Goal: Task Accomplishment & Management: Complete application form

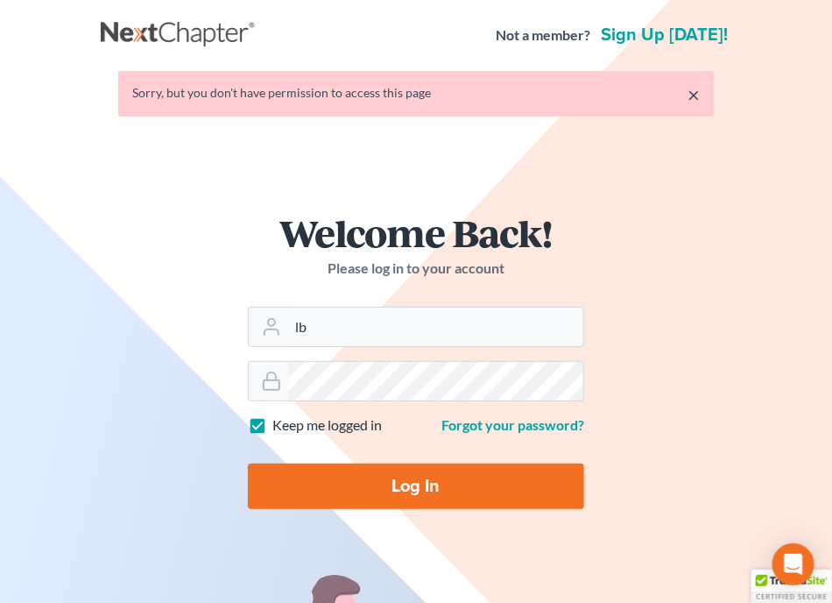
type input "[EMAIL_ADDRESS][DOMAIN_NAME]"
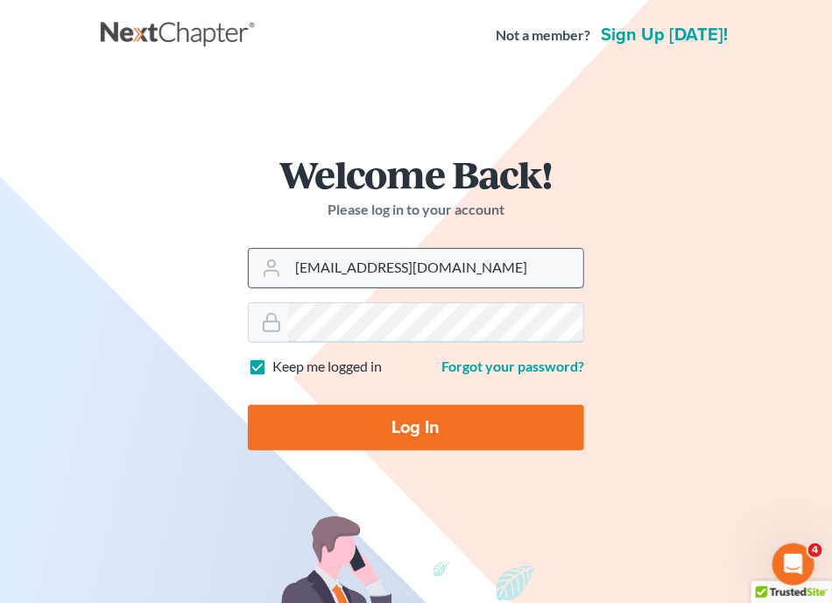
click at [248, 405] on input "Log In" at bounding box center [416, 428] width 336 height 46
type input "Thinking..."
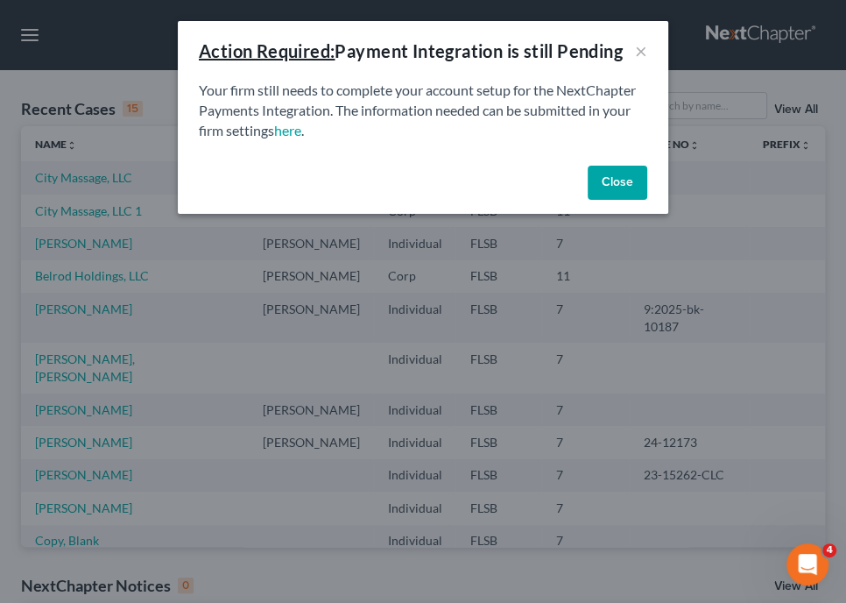
click at [628, 183] on button "Close" at bounding box center [618, 183] width 60 height 35
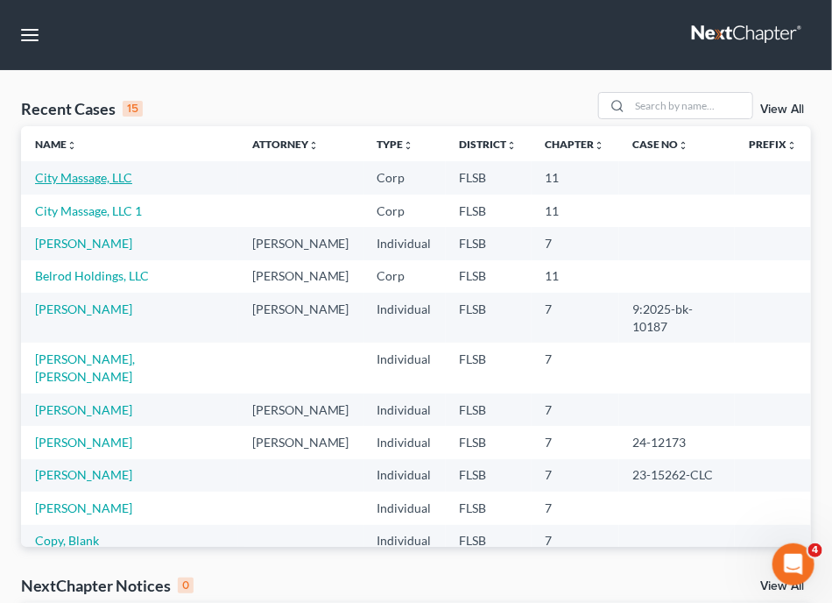
click at [74, 180] on link "City Massage, LLC" at bounding box center [83, 177] width 97 height 15
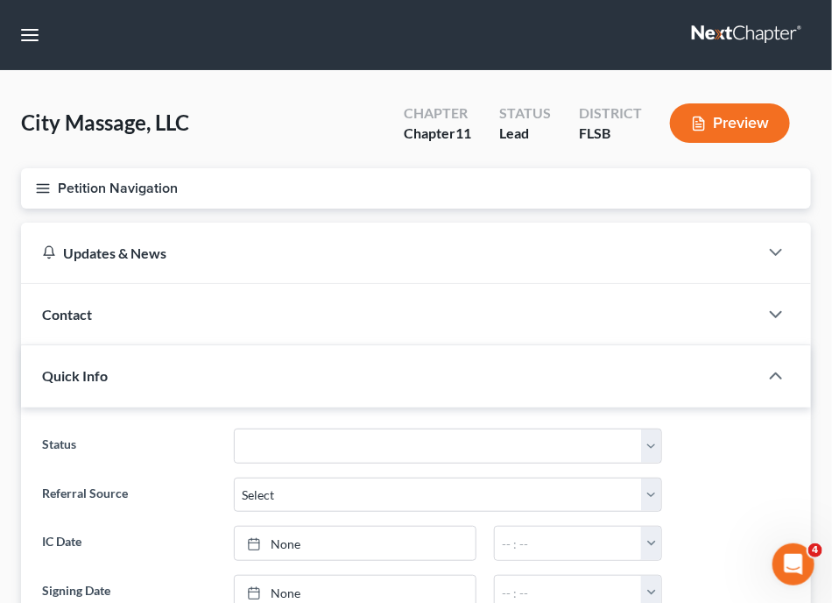
click at [426, 295] on div "Contact" at bounding box center [389, 314] width 737 height 60
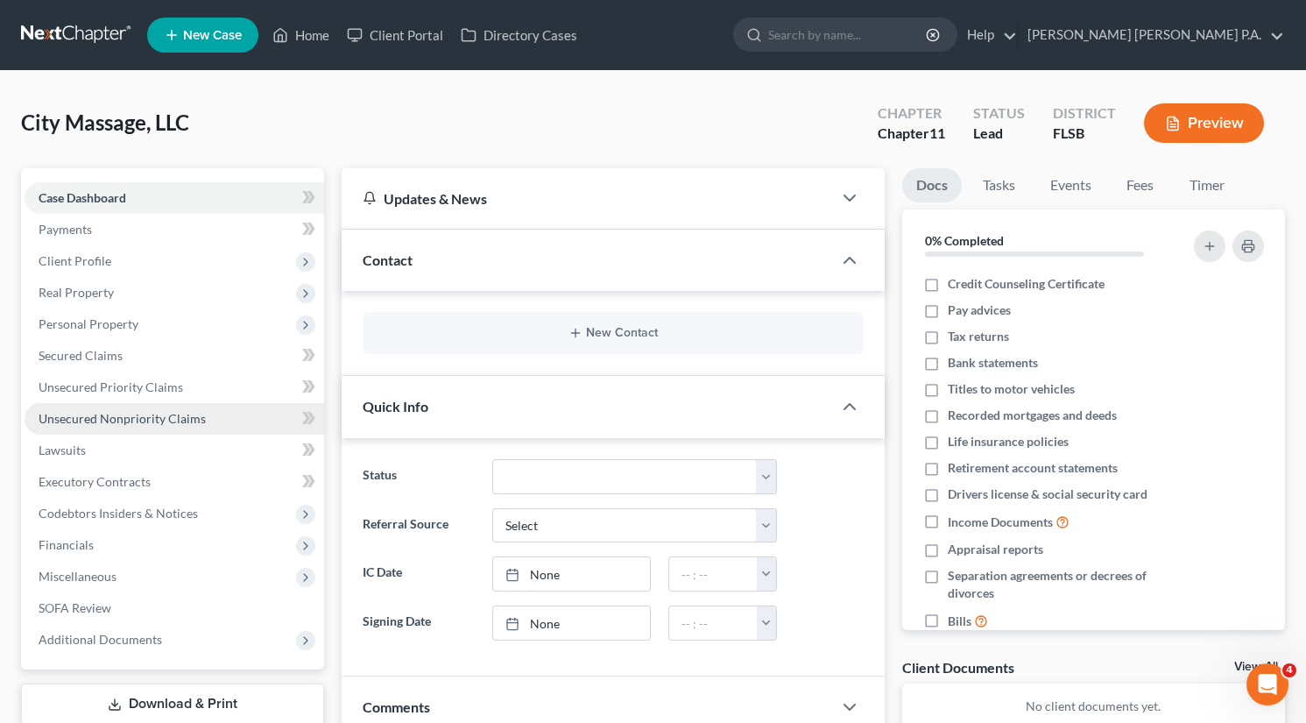
click at [118, 413] on span "Unsecured Nonpriority Claims" at bounding box center [122, 418] width 167 height 15
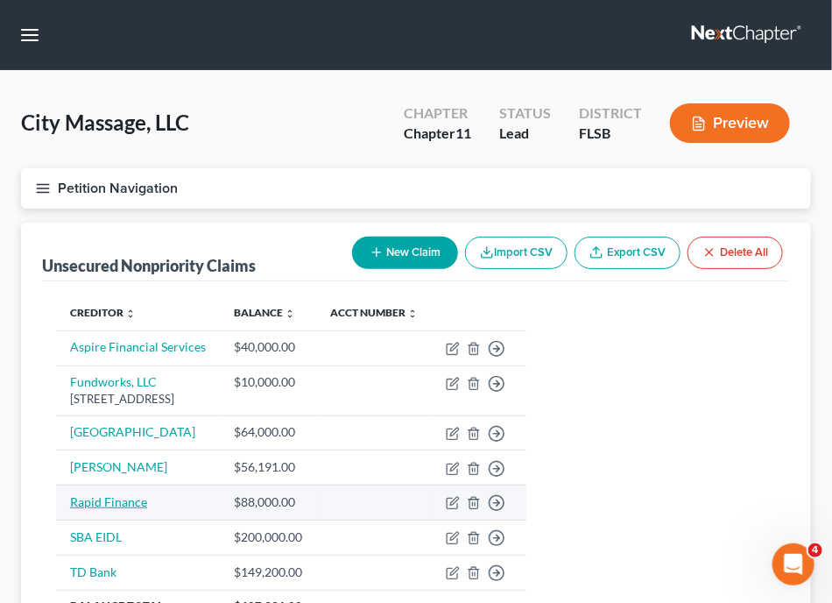
click at [115, 498] on link "Rapid Finance" at bounding box center [108, 501] width 77 height 15
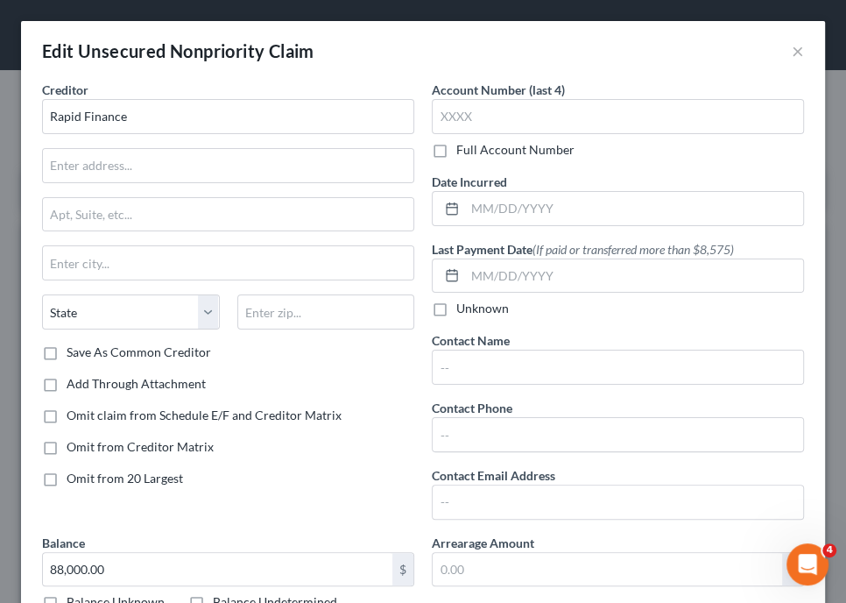
click at [650, 24] on div "Edit Unsecured Nonpriority Claim ×" at bounding box center [423, 51] width 804 height 60
click at [161, 161] on input "text" at bounding box center [228, 165] width 370 height 33
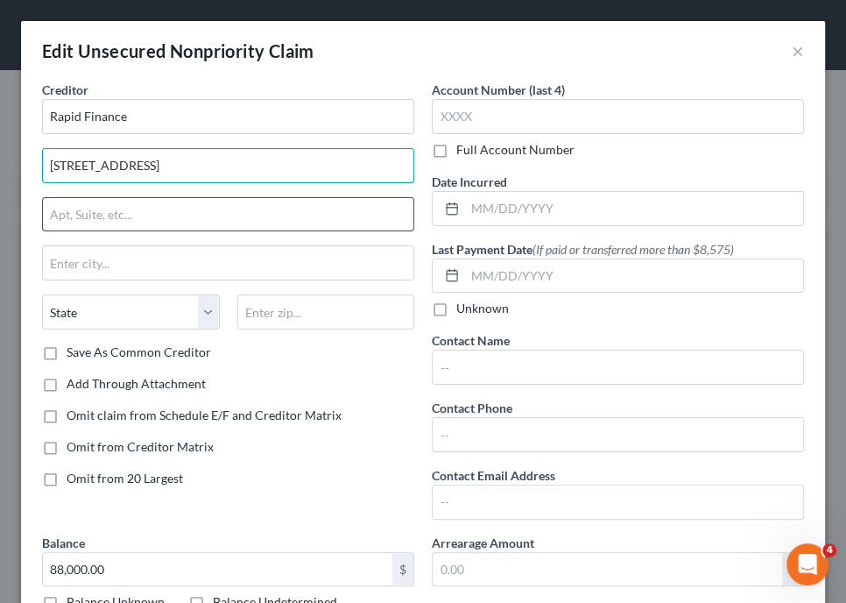
type input "[STREET_ADDRESS]"
click at [196, 211] on input "text" at bounding box center [228, 214] width 370 height 33
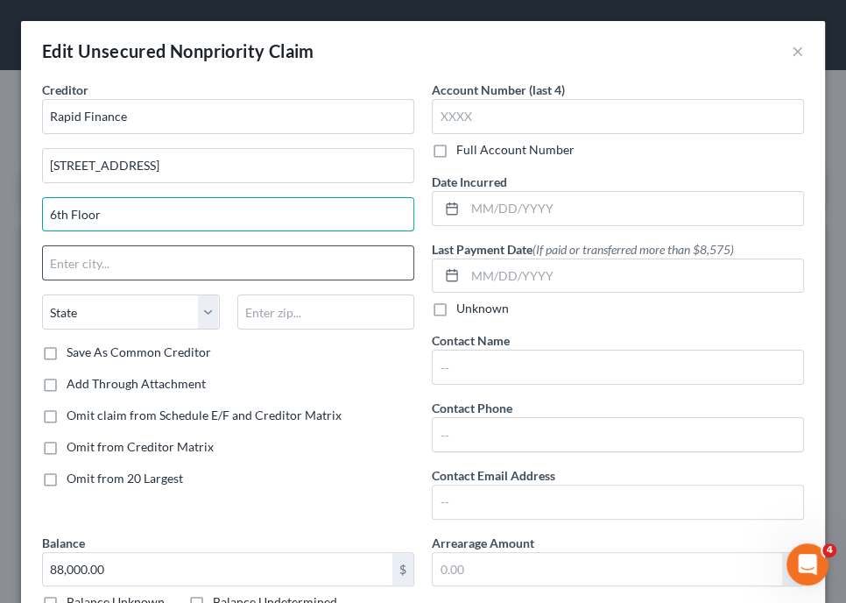
type input "6th Floor"
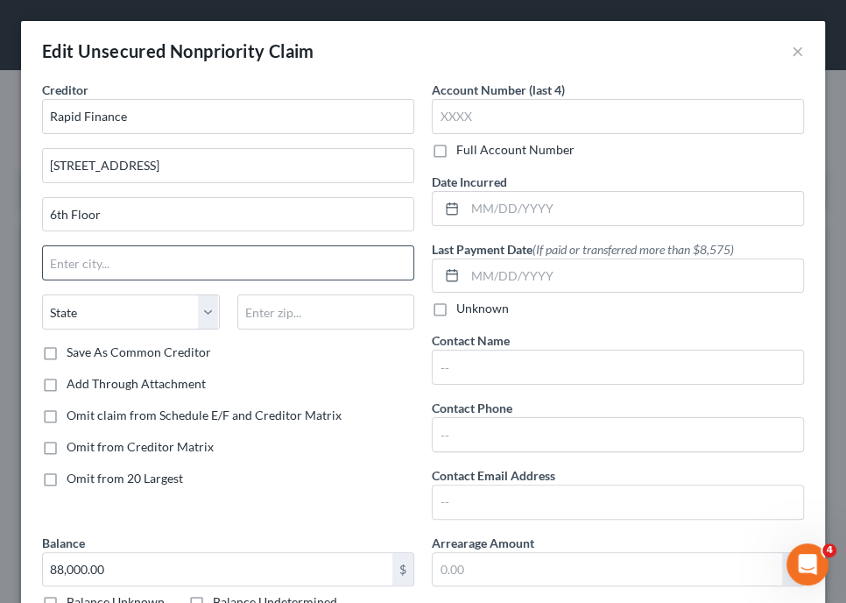
click at [176, 271] on input "text" at bounding box center [228, 262] width 370 height 33
type input "Bethesda"
click at [159, 319] on select "State [US_STATE] AK AR AZ CA CO CT DE DC [GEOGRAPHIC_DATA] [GEOGRAPHIC_DATA] GU…" at bounding box center [131, 311] width 178 height 35
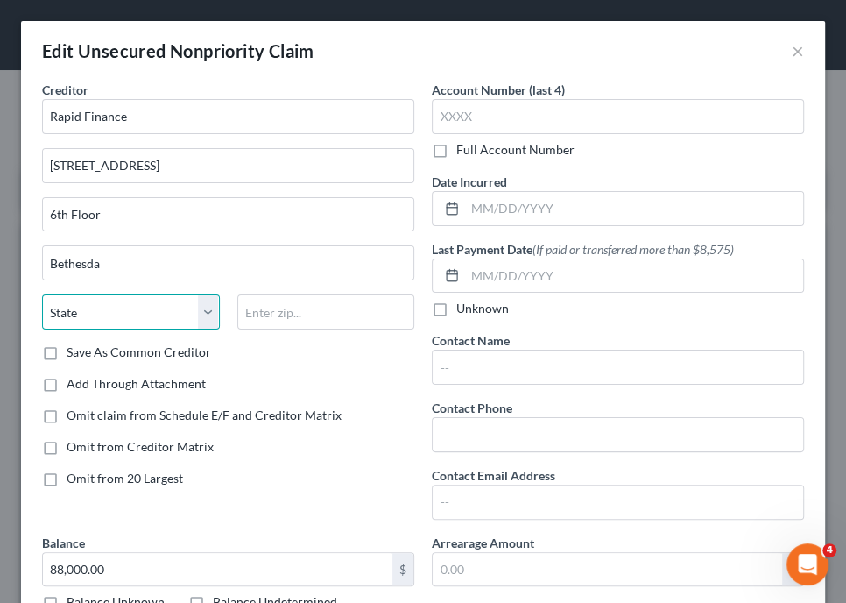
select select "21"
click at [42, 294] on select "State [US_STATE] AK AR AZ CA CO CT DE DC [GEOGRAPHIC_DATA] [GEOGRAPHIC_DATA] GU…" at bounding box center [131, 311] width 178 height 35
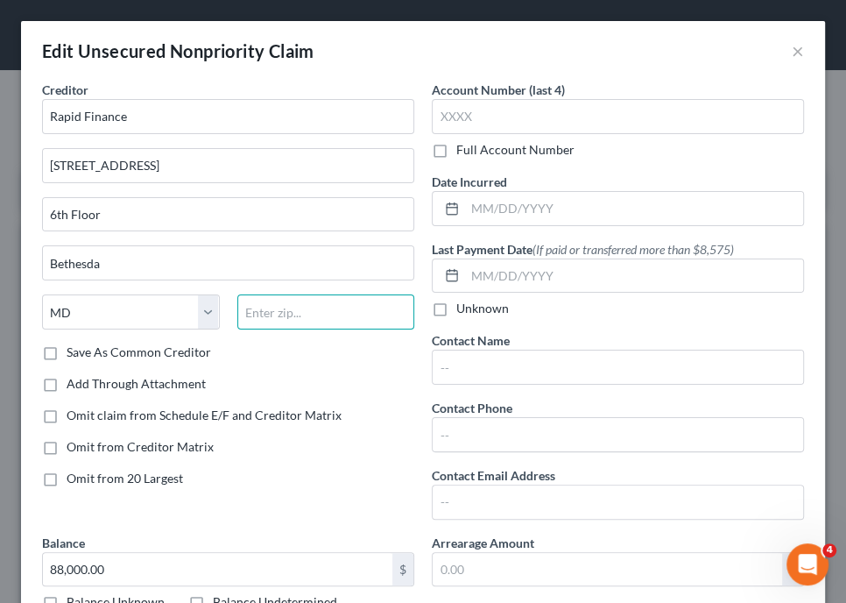
click at [320, 305] on input "text" at bounding box center [326, 311] width 178 height 35
type input "20814"
click at [67, 355] on label "Save As Common Creditor" at bounding box center [139, 352] width 145 height 18
click at [74, 355] on input "Save As Common Creditor" at bounding box center [79, 348] width 11 height 11
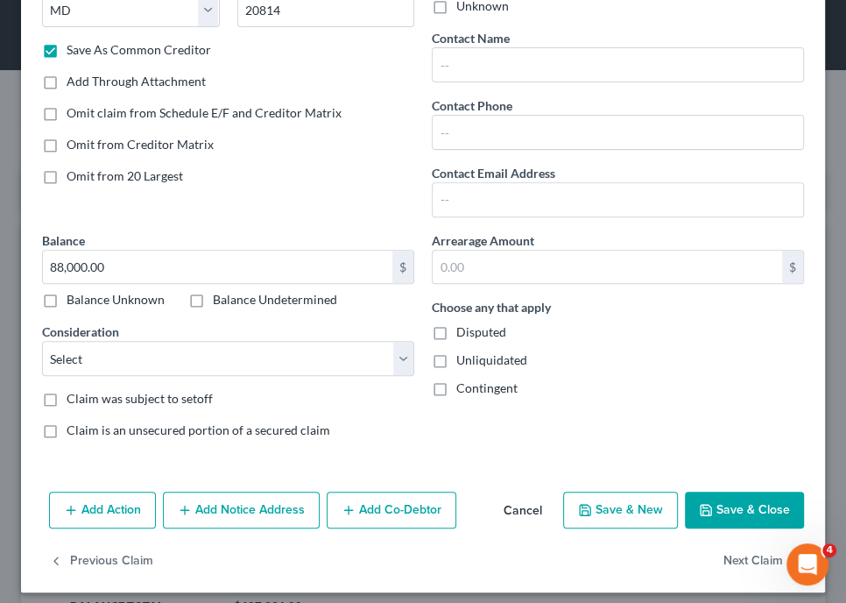
scroll to position [310, 0]
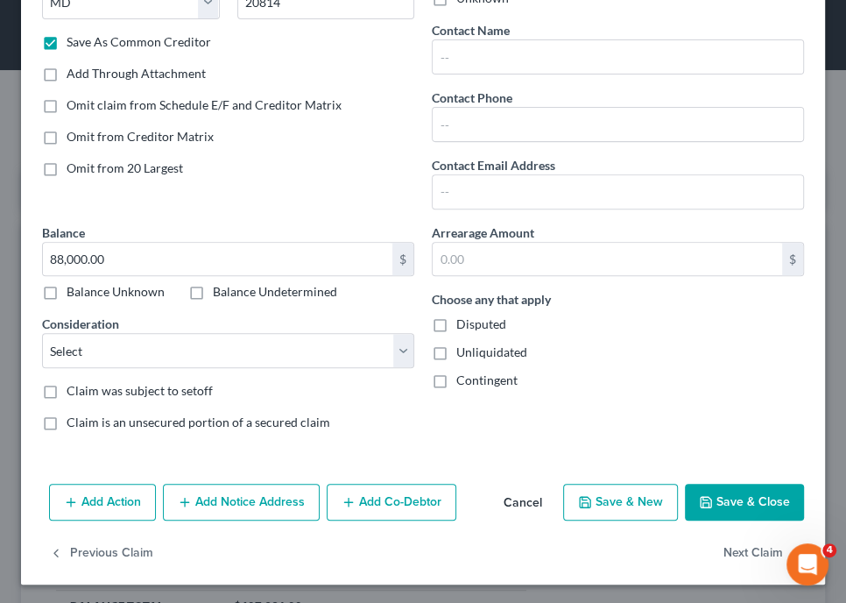
click at [727, 503] on button "Save & Close" at bounding box center [744, 501] width 119 height 37
checkbox input "false"
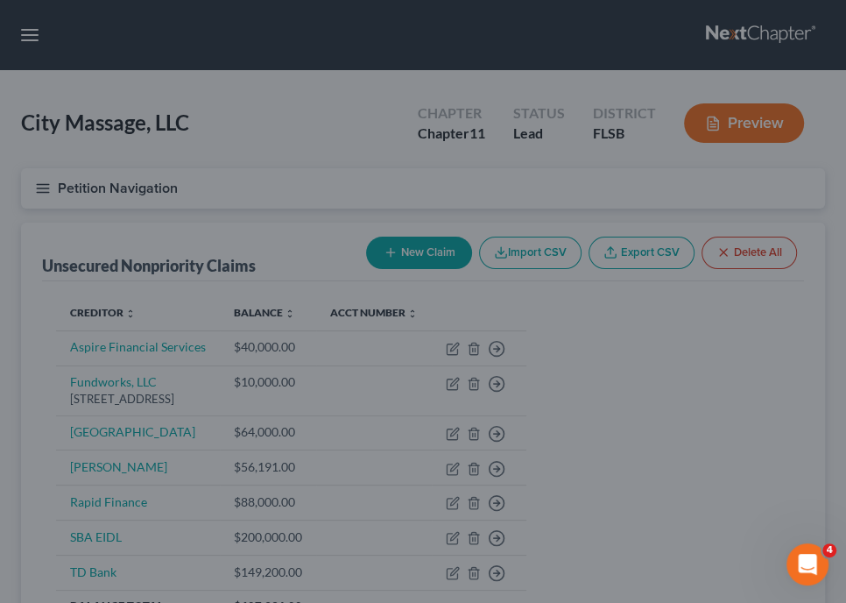
type input "0"
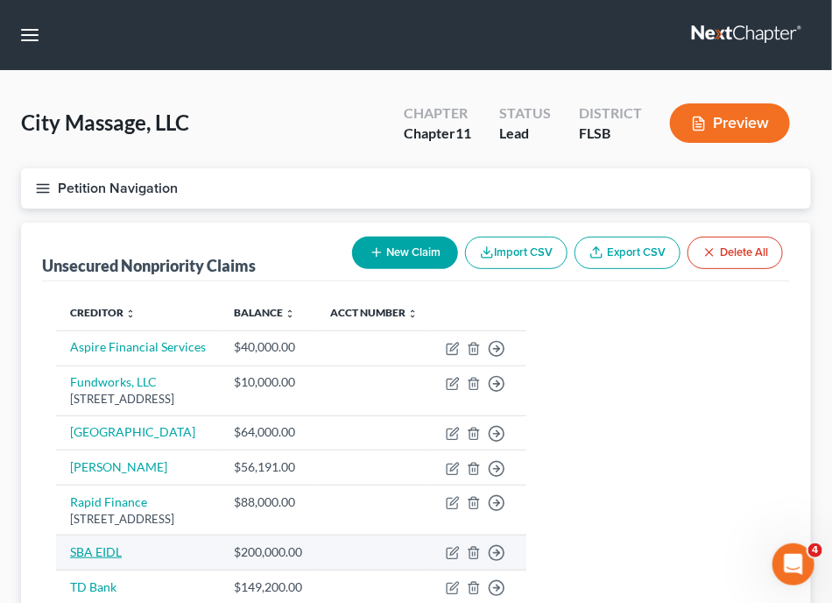
click at [113, 551] on link "SBA EIDL" at bounding box center [96, 551] width 52 height 15
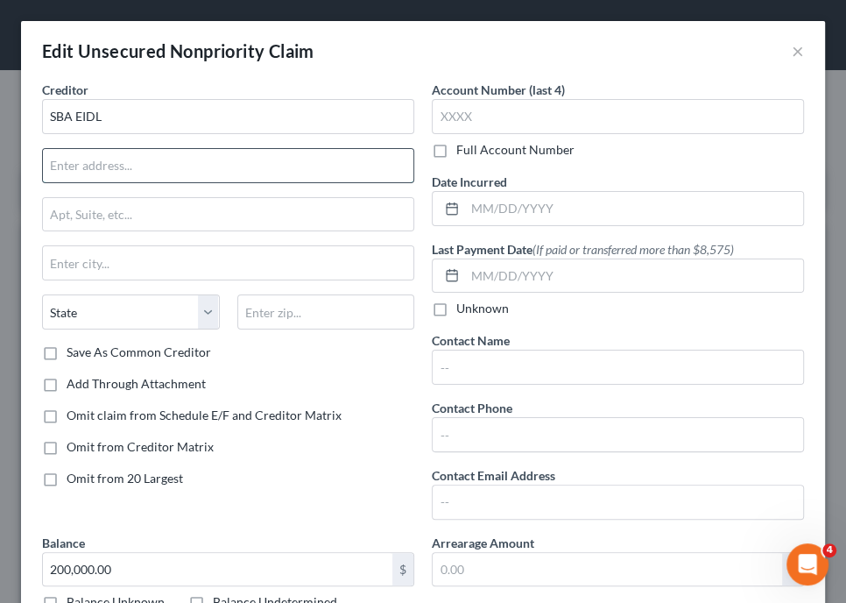
drag, startPoint x: 168, startPoint y: 172, endPoint x: 177, endPoint y: 170, distance: 8.9
click at [174, 171] on input "text" at bounding box center [228, 165] width 370 height 33
click at [179, 160] on input "14925 [GEOGRAPHIC_DATA]" at bounding box center [228, 165] width 370 height 33
type input "[STREET_ADDRESS]"
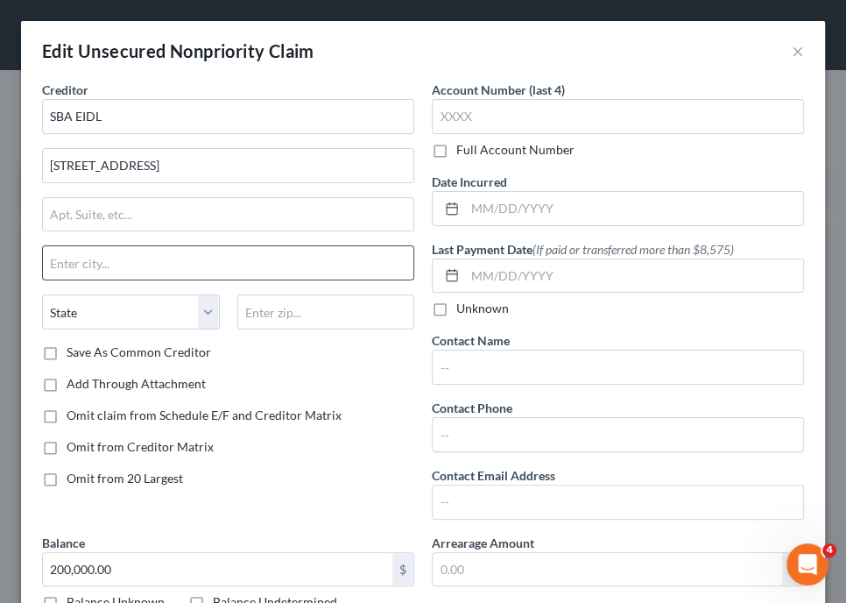
click at [75, 272] on input "text" at bounding box center [228, 262] width 370 height 33
type input "[GEOGRAPHIC_DATA]"
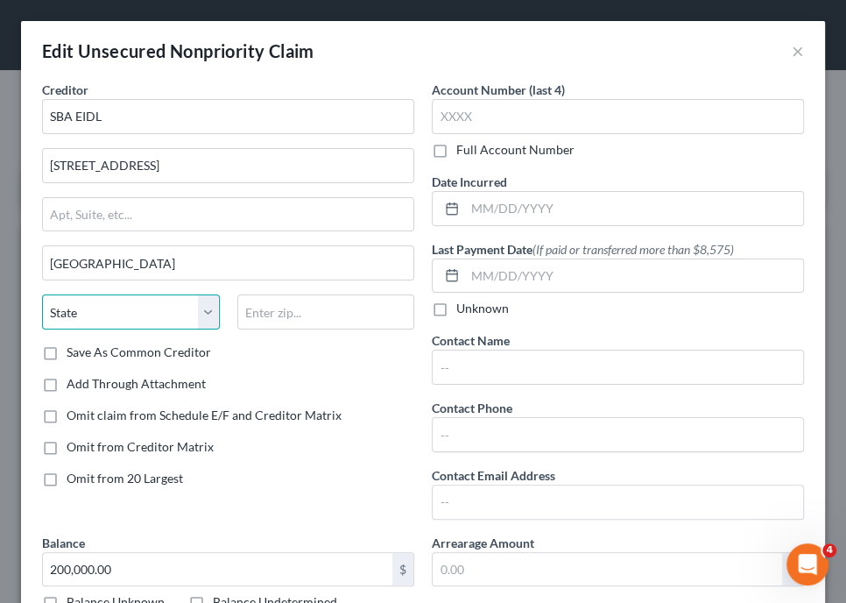
click at [86, 306] on select "State [US_STATE] AK AR AZ CA CO CT DE DC [GEOGRAPHIC_DATA] [GEOGRAPHIC_DATA] GU…" at bounding box center [131, 311] width 178 height 35
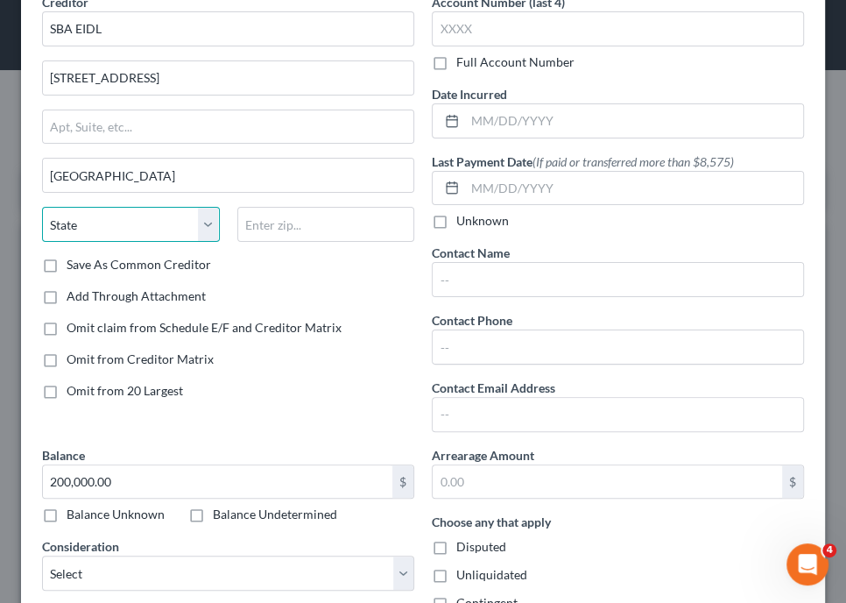
click at [106, 224] on select "State [US_STATE] AK AR AZ CA CO CT DE DC [GEOGRAPHIC_DATA] [GEOGRAPHIC_DATA] GU…" at bounding box center [131, 224] width 178 height 35
select select "45"
click at [42, 207] on select "State [US_STATE] AK AR AZ CA CO CT DE DC [GEOGRAPHIC_DATA] [GEOGRAPHIC_DATA] GU…" at bounding box center [131, 224] width 178 height 35
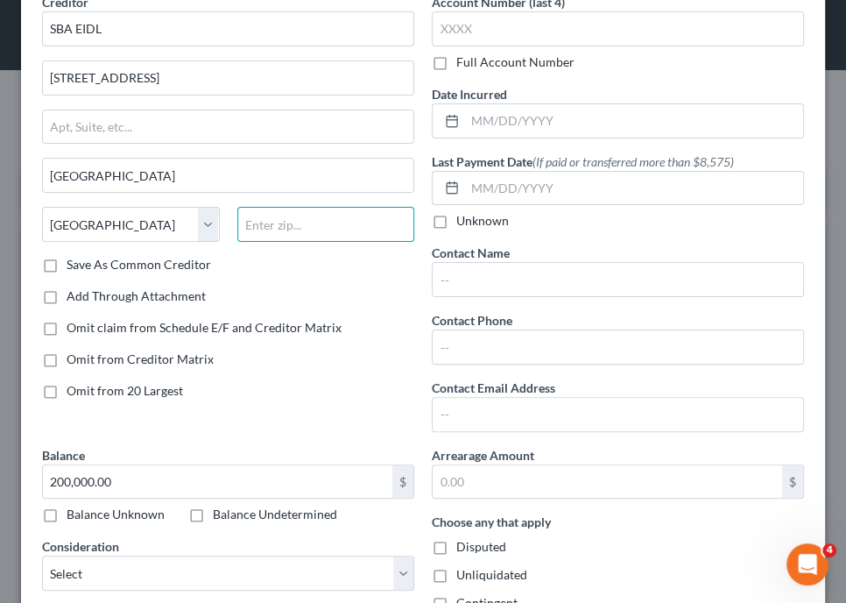
click at [277, 217] on input "text" at bounding box center [326, 224] width 178 height 35
type input "76155"
click at [67, 260] on label "Save As Common Creditor" at bounding box center [139, 265] width 145 height 18
click at [74, 260] on input "Save As Common Creditor" at bounding box center [79, 261] width 11 height 11
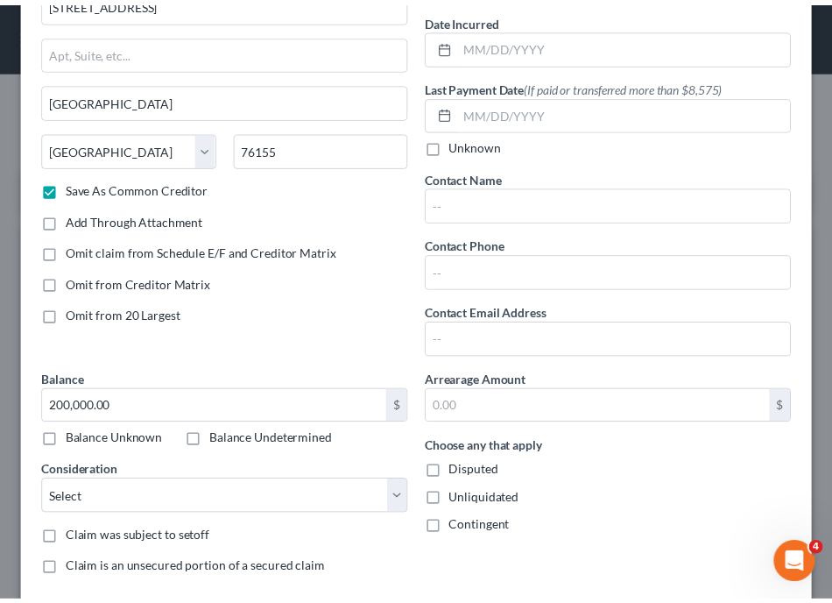
scroll to position [310, 0]
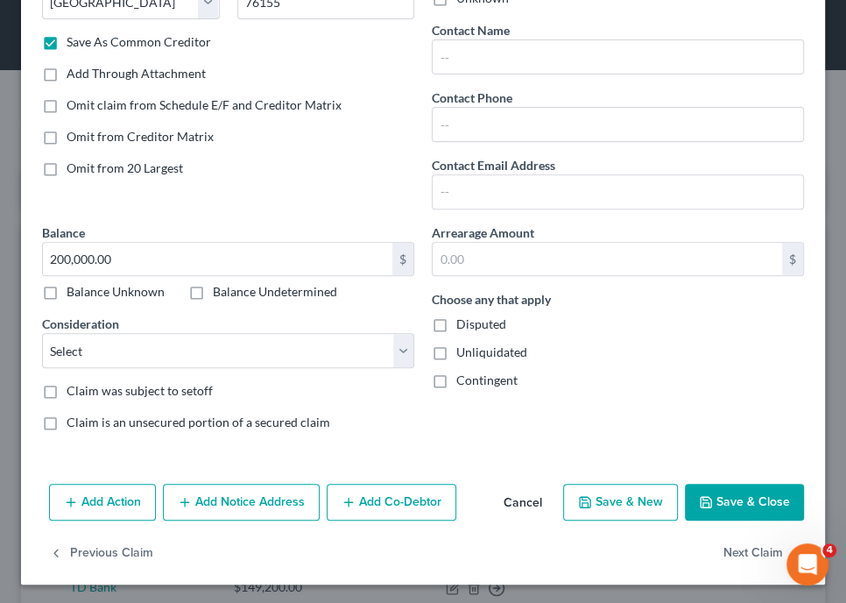
click at [718, 501] on button "Save & Close" at bounding box center [744, 501] width 119 height 37
checkbox input "false"
type input "0"
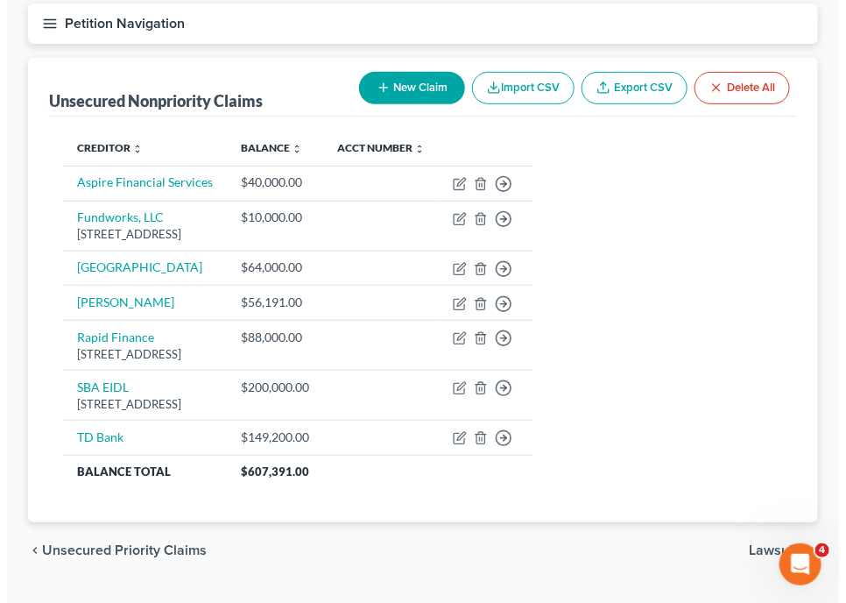
scroll to position [180, 0]
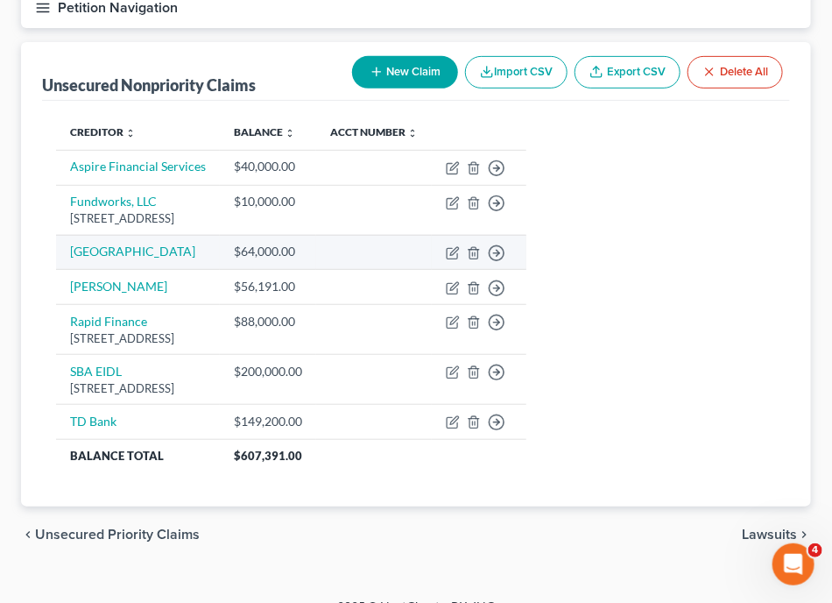
click at [102, 258] on td "[GEOGRAPHIC_DATA]" at bounding box center [138, 252] width 164 height 35
click at [102, 253] on link "[GEOGRAPHIC_DATA]" at bounding box center [132, 250] width 125 height 15
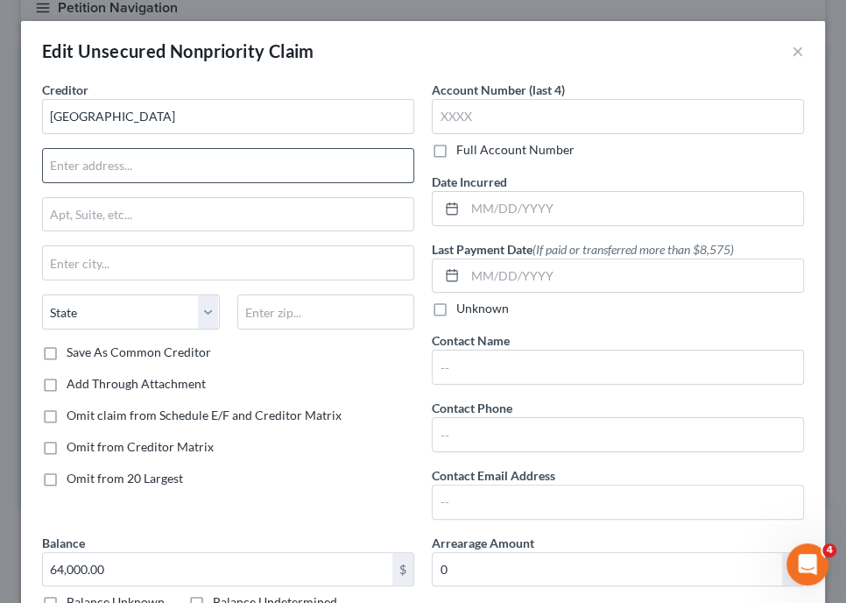
click at [86, 173] on input "text" at bounding box center [228, 165] width 370 height 33
type input "[STREET_ADDRESS]"
click at [173, 233] on div "Creditor * [GEOGRAPHIC_DATA][STREET_ADDRESS] State [US_STATE] AK AR AZ CA CO CT…" at bounding box center [228, 212] width 372 height 263
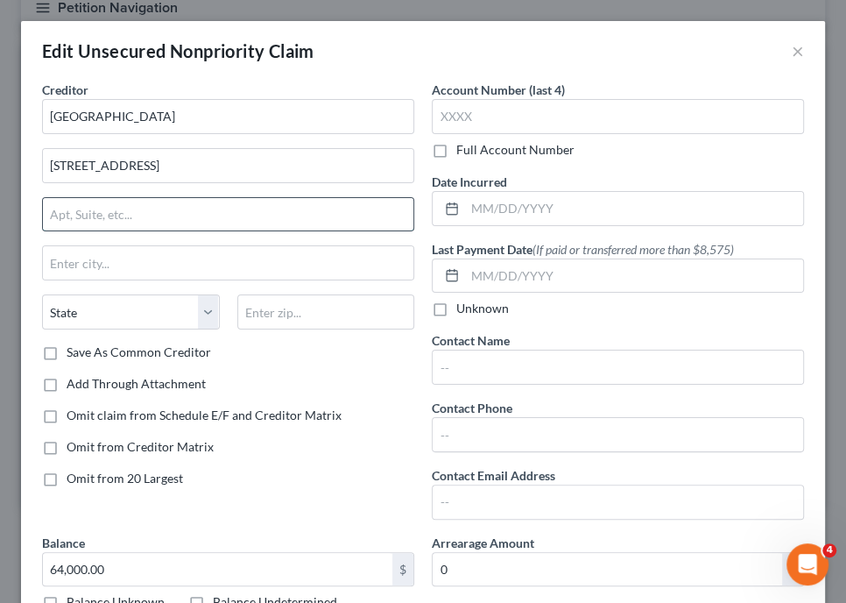
click at [167, 215] on input "text" at bounding box center [228, 214] width 370 height 33
type input "Suite 1200"
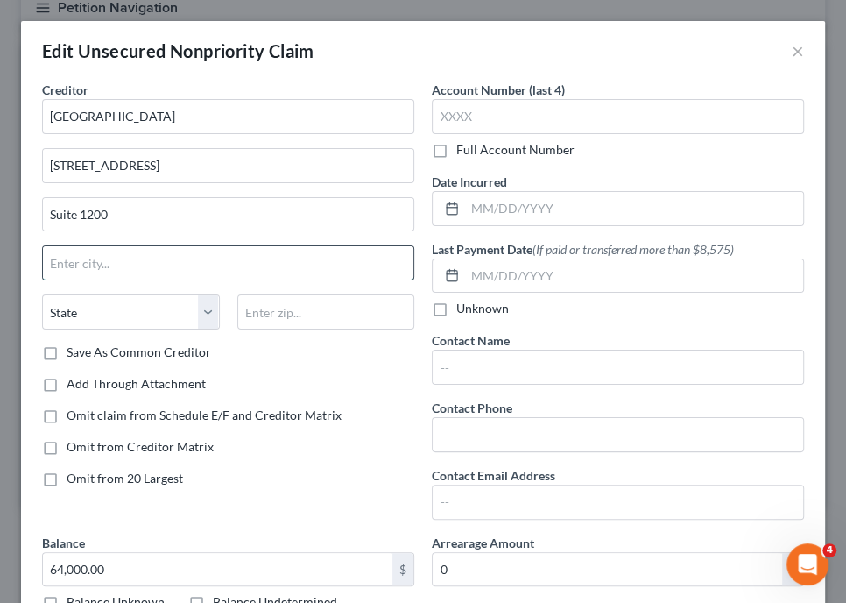
click at [123, 257] on input "text" at bounding box center [228, 262] width 370 height 33
type input "[GEOGRAPHIC_DATA]"
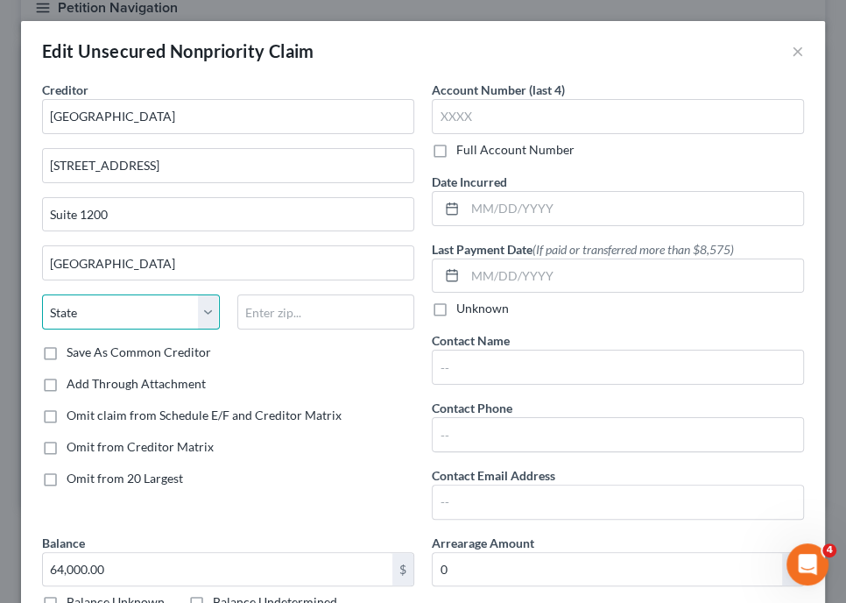
click at [73, 324] on select "State [US_STATE] AK AR AZ CA CO CT DE DC [GEOGRAPHIC_DATA] [GEOGRAPHIC_DATA] GU…" at bounding box center [131, 311] width 178 height 35
select select "9"
click at [42, 294] on select "State [US_STATE] AK AR AZ CA CO CT DE DC [GEOGRAPHIC_DATA] [GEOGRAPHIC_DATA] GU…" at bounding box center [131, 311] width 178 height 35
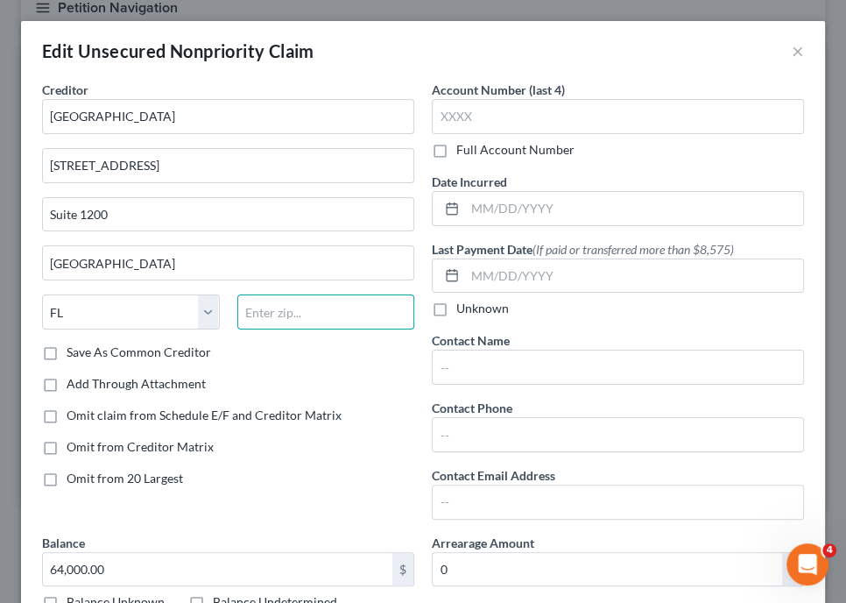
click at [266, 314] on input "text" at bounding box center [326, 311] width 178 height 35
type input "33064"
click at [67, 346] on label "Save As Common Creditor" at bounding box center [139, 352] width 145 height 18
click at [74, 346] on input "Save As Common Creditor" at bounding box center [79, 348] width 11 height 11
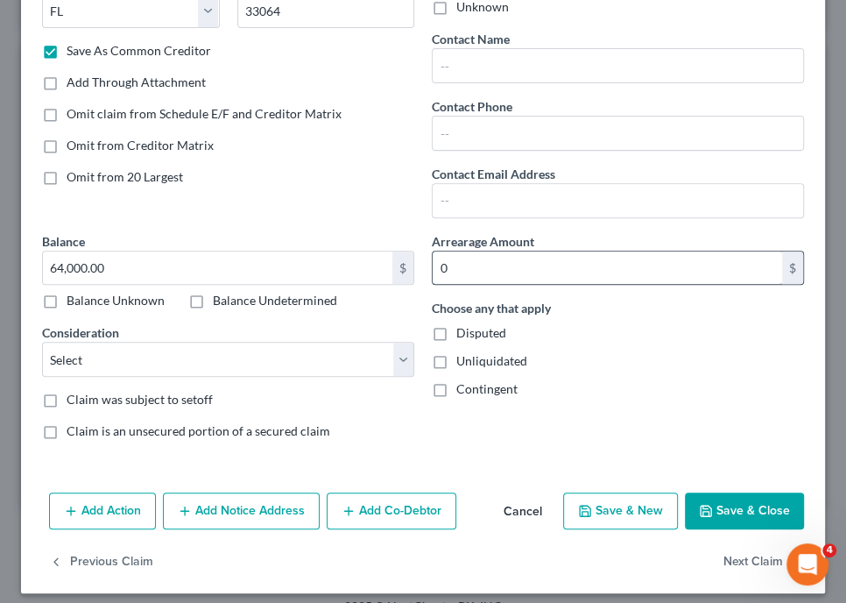
scroll to position [310, 0]
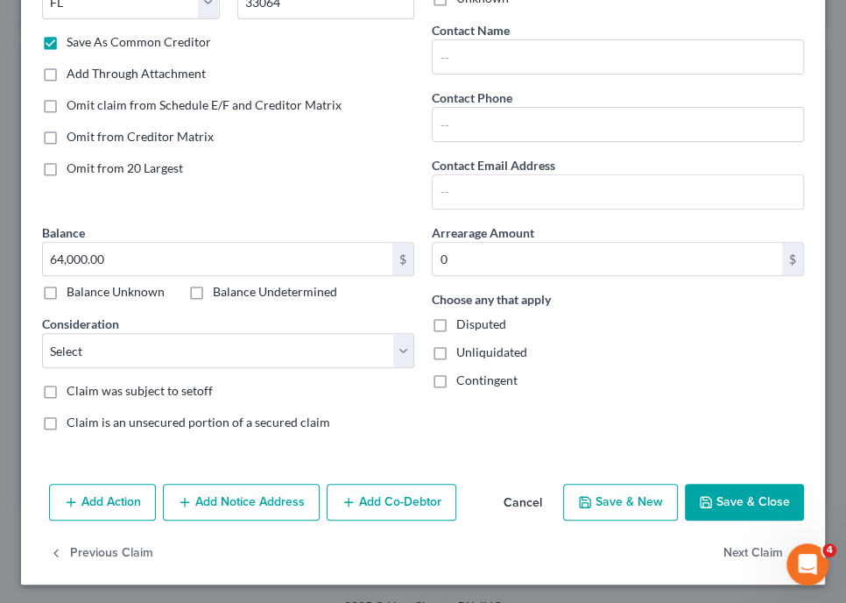
click at [747, 492] on button "Save & Close" at bounding box center [744, 501] width 119 height 37
checkbox input "false"
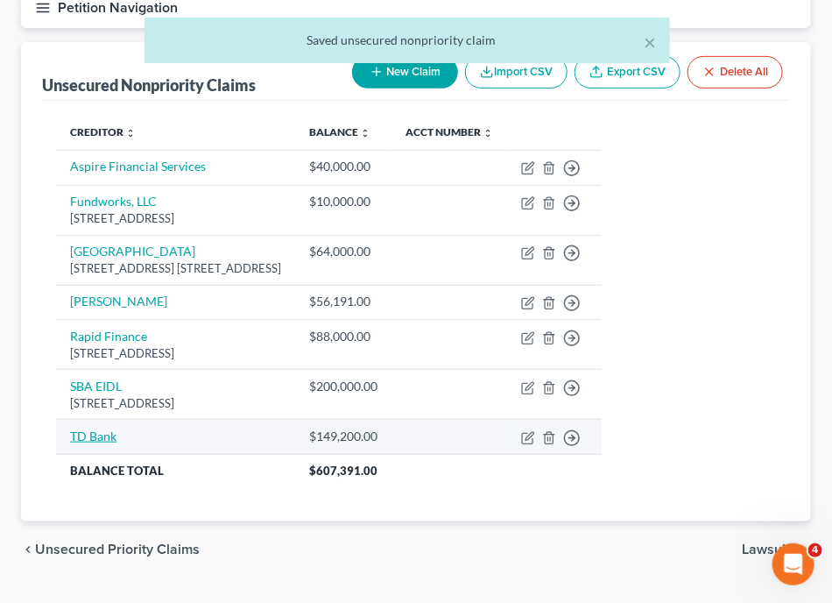
click at [92, 439] on link "TD Bank" at bounding box center [93, 435] width 46 height 15
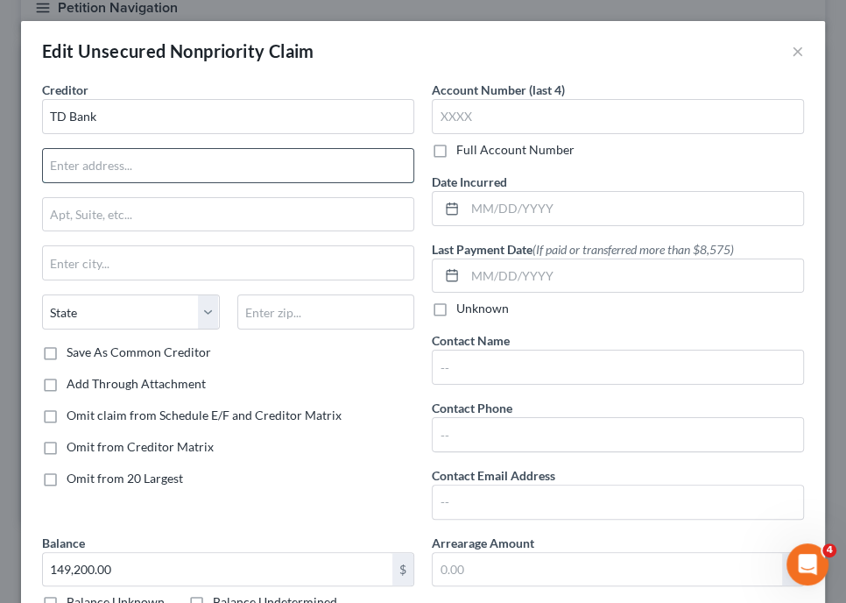
click at [116, 176] on input "text" at bounding box center [228, 165] width 370 height 33
type input "[STREET_ADDRESS]"
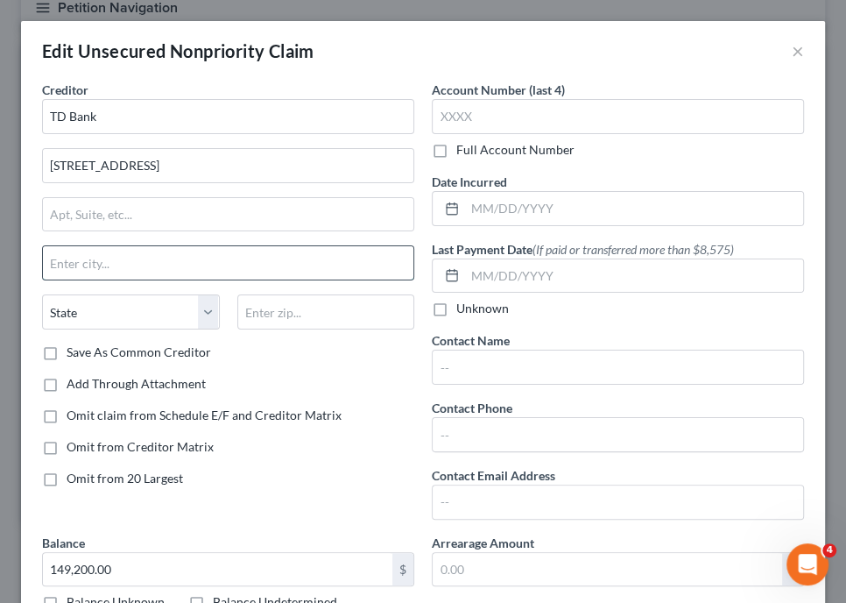
click at [125, 256] on input "text" at bounding box center [228, 262] width 370 height 33
type input "[GEOGRAPHIC_DATA]"
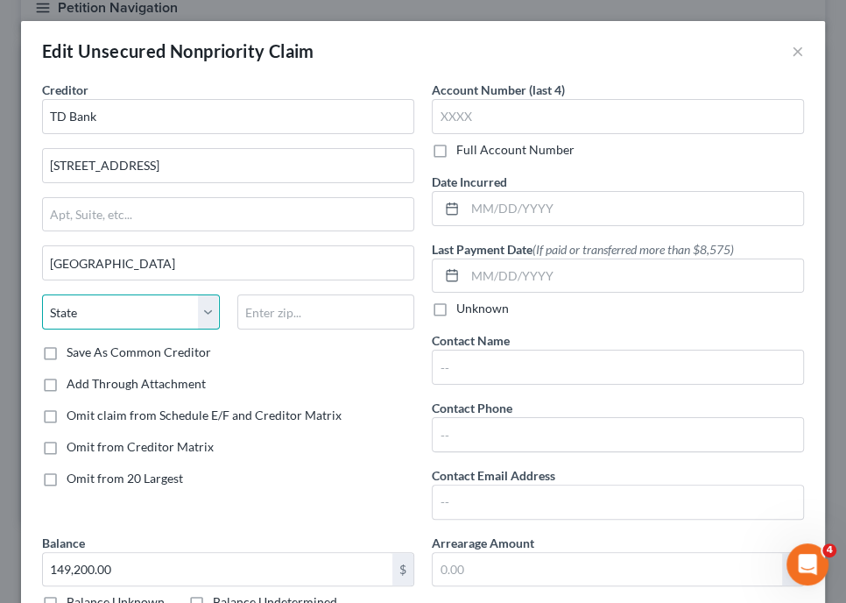
click at [52, 307] on select "State [US_STATE] AK AR AZ CA CO CT DE DC [GEOGRAPHIC_DATA] [GEOGRAPHIC_DATA] GU…" at bounding box center [131, 311] width 178 height 35
select select "9"
click at [42, 294] on select "State [US_STATE] AK AR AZ CA CO CT DE DC [GEOGRAPHIC_DATA] [GEOGRAPHIC_DATA] GU…" at bounding box center [131, 311] width 178 height 35
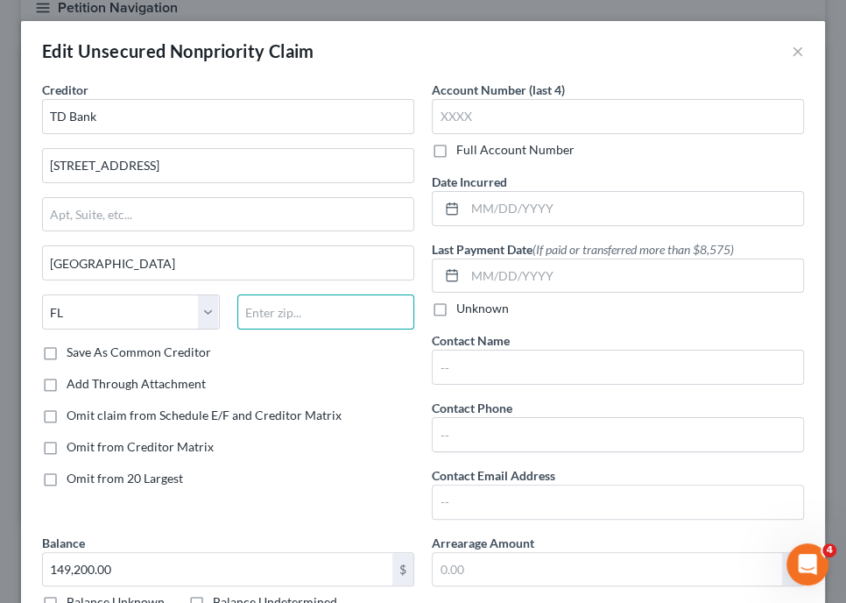
click at [279, 321] on input "text" at bounding box center [326, 311] width 178 height 35
type input "33131"
click at [67, 350] on label "Save As Common Creditor" at bounding box center [139, 352] width 145 height 18
click at [74, 350] on input "Save As Common Creditor" at bounding box center [79, 348] width 11 height 11
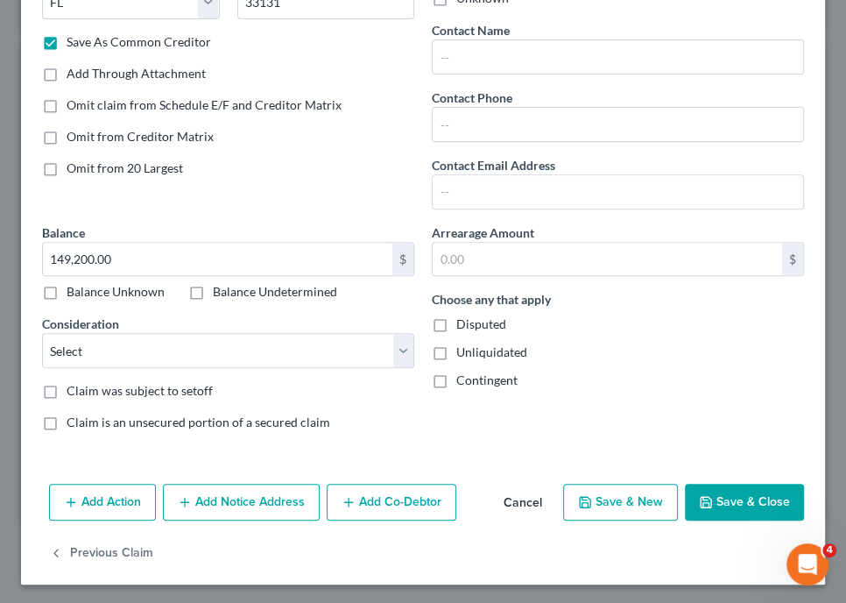
click at [757, 507] on button "Save & Close" at bounding box center [744, 501] width 119 height 37
checkbox input "false"
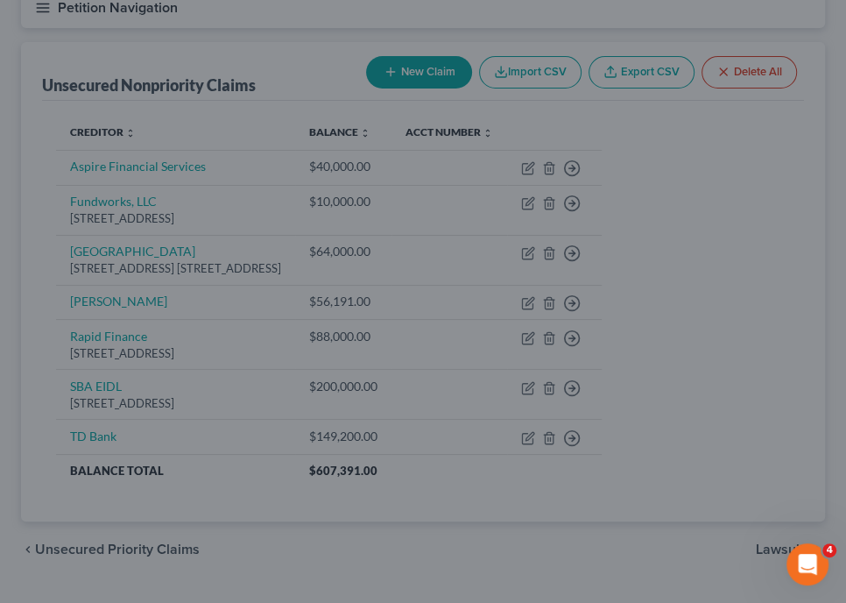
type input "0"
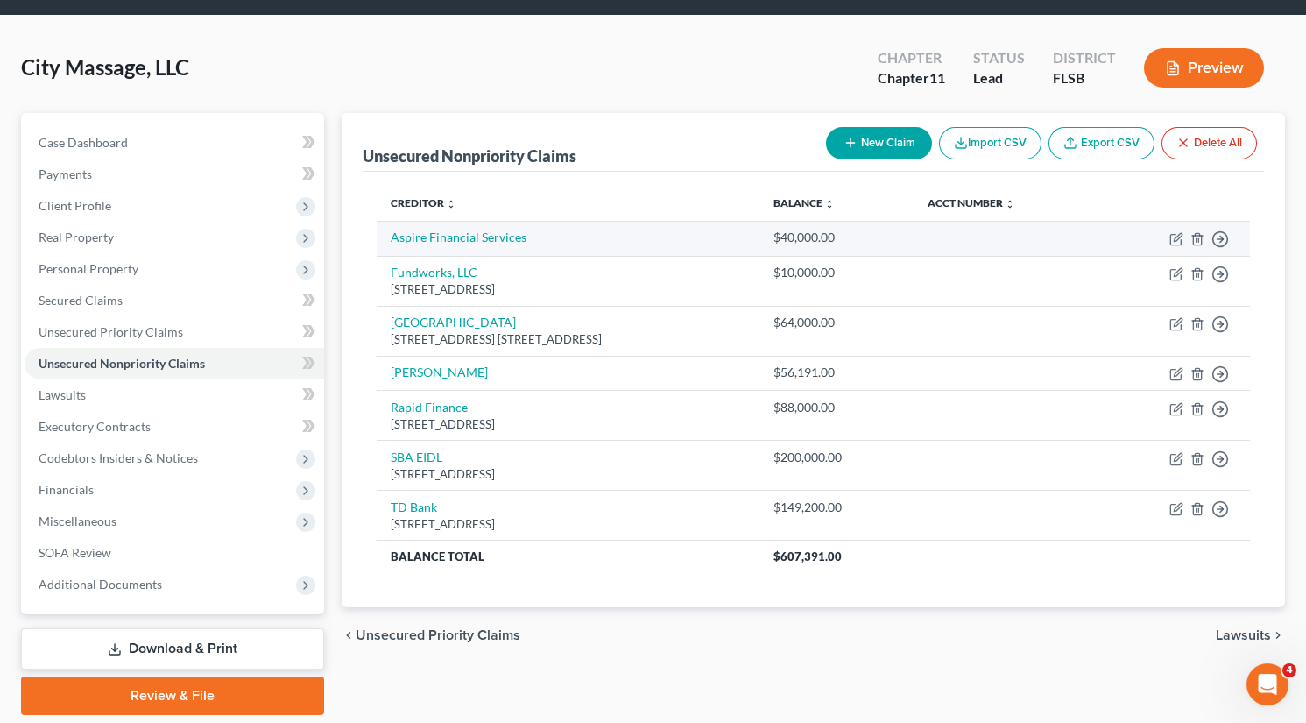
scroll to position [111, 0]
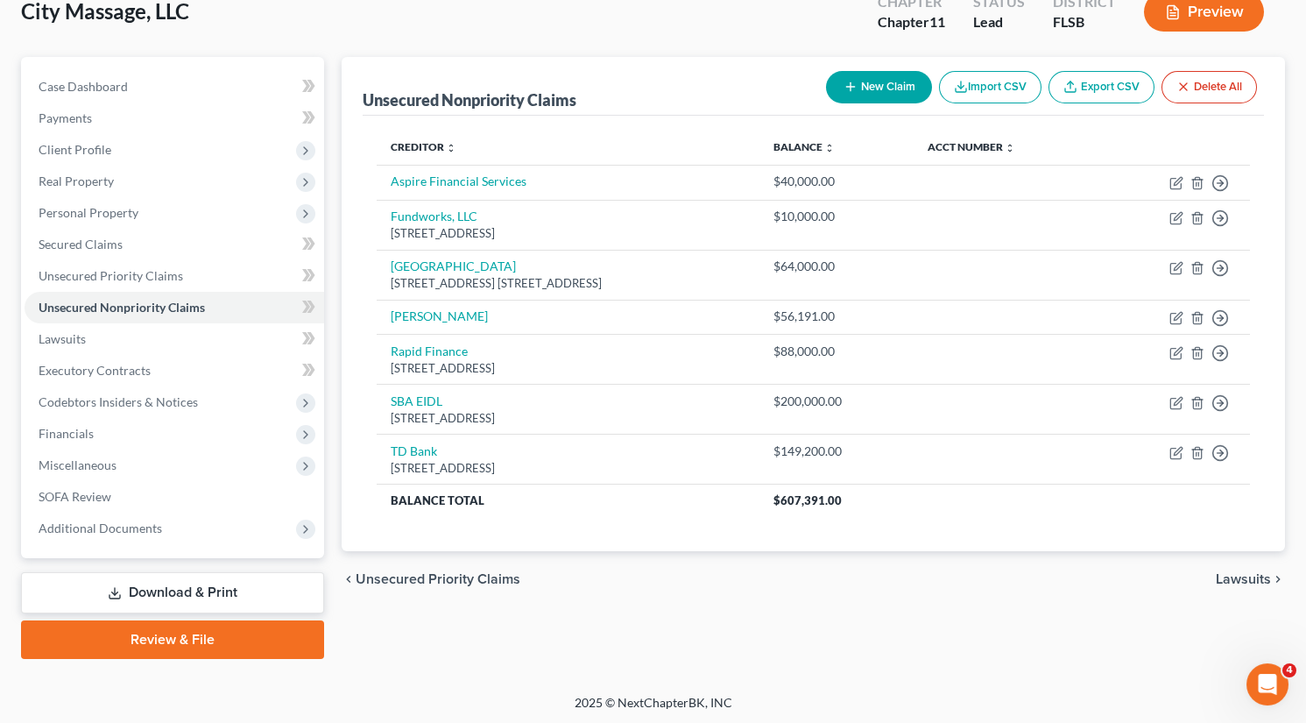
click at [211, 592] on link "Download & Print" at bounding box center [172, 592] width 303 height 41
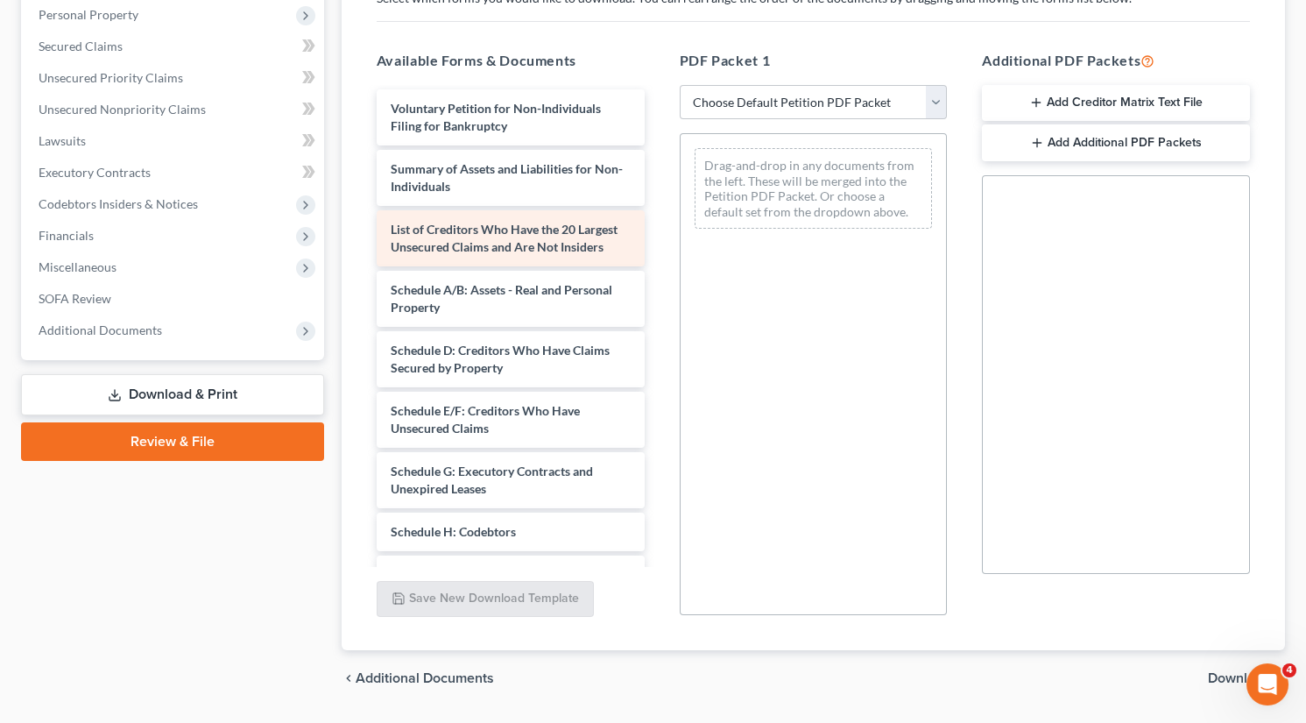
scroll to position [183, 0]
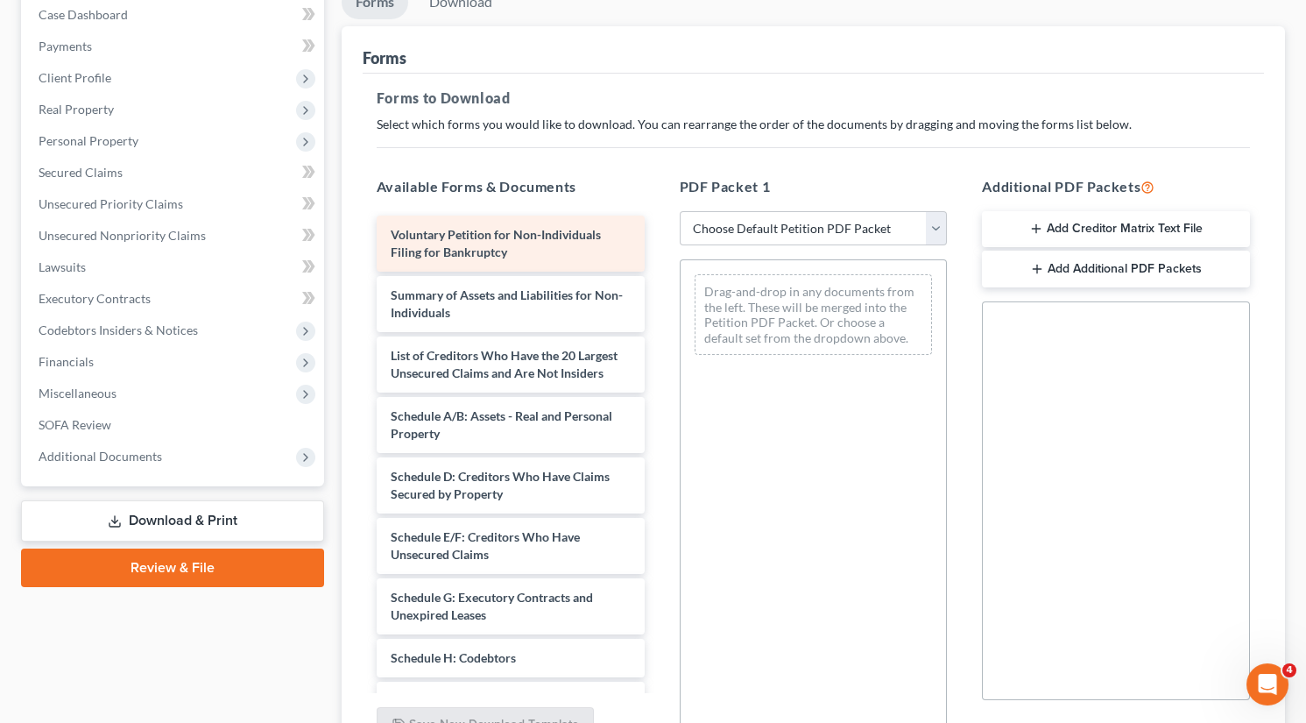
click at [537, 253] on div "Voluntary Petition for Non-Individuals Filing for Bankruptcy" at bounding box center [511, 243] width 268 height 56
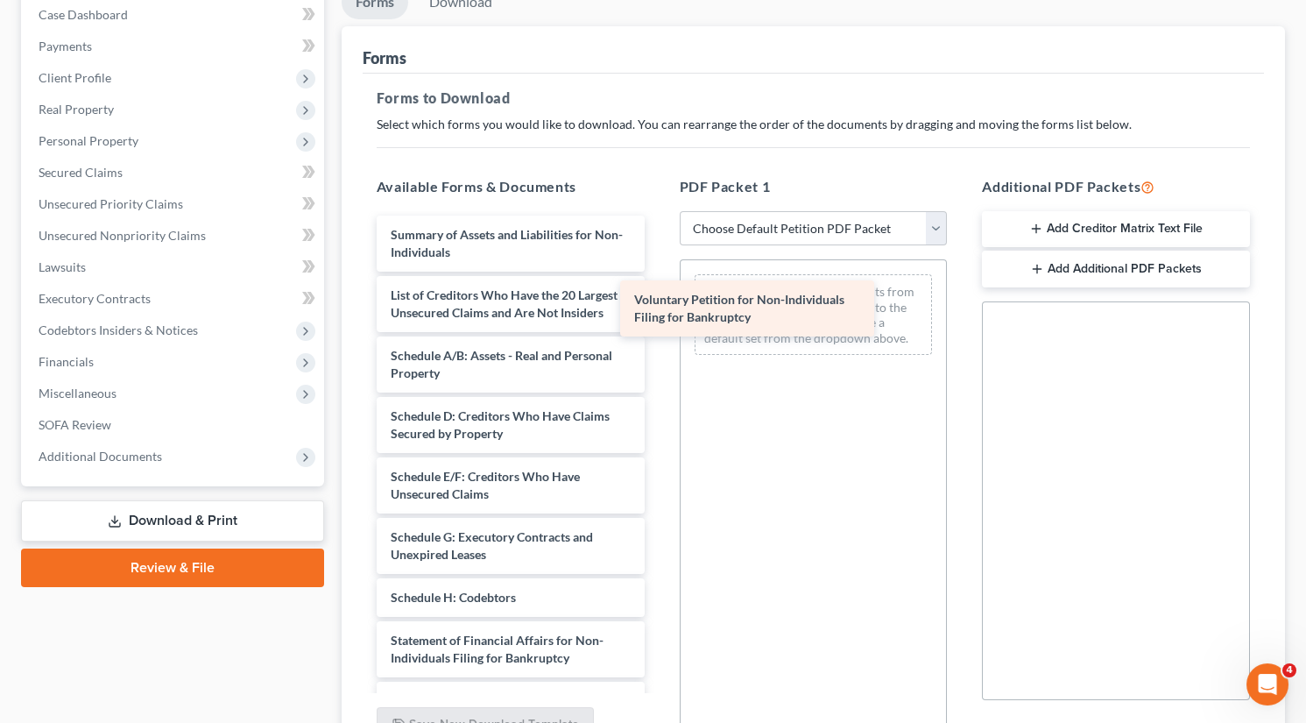
drag, startPoint x: 539, startPoint y: 243, endPoint x: 803, endPoint y: 309, distance: 272.5
click at [659, 309] on div "Voluntary Petition for Non-Individuals Filing for Bankruptcy Voluntary Petition…" at bounding box center [511, 562] width 296 height 694
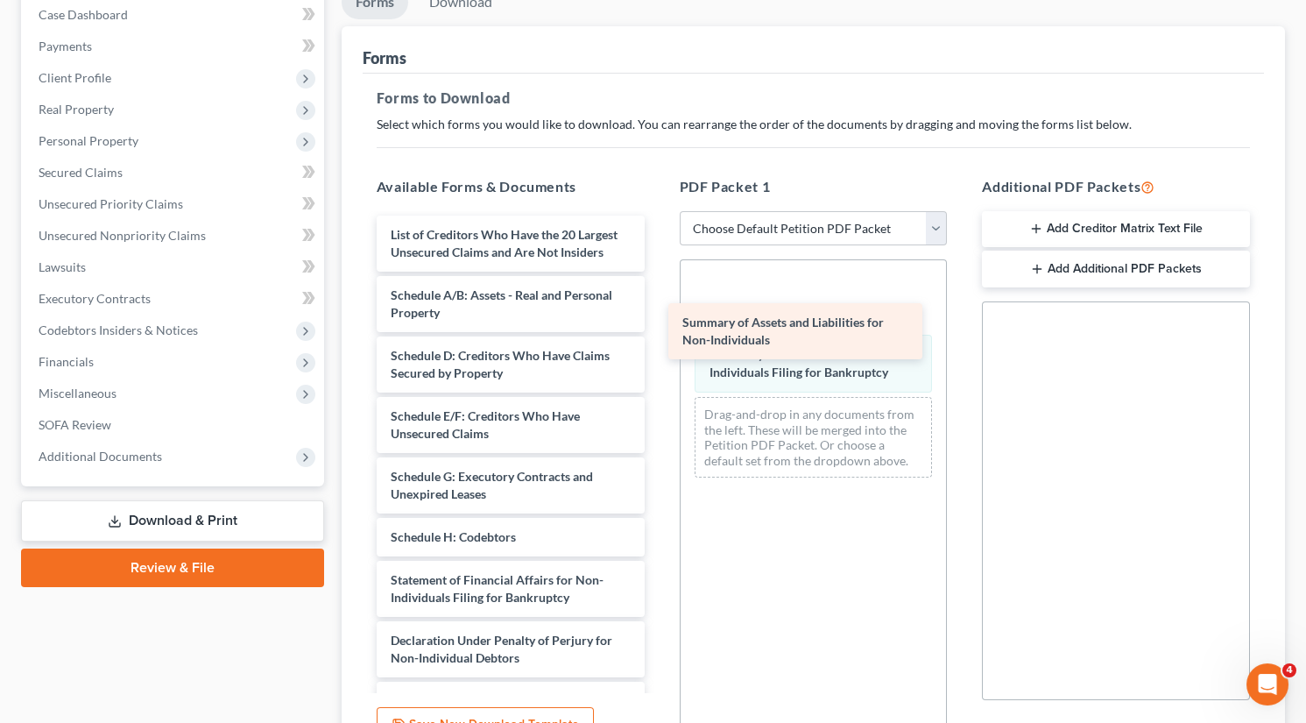
drag, startPoint x: 469, startPoint y: 229, endPoint x: 761, endPoint y: 317, distance: 304.8
click at [659, 317] on div "Summary of Assets and Liabilities for Non-Individuals Summary of Assets and Lia…" at bounding box center [511, 531] width 296 height 633
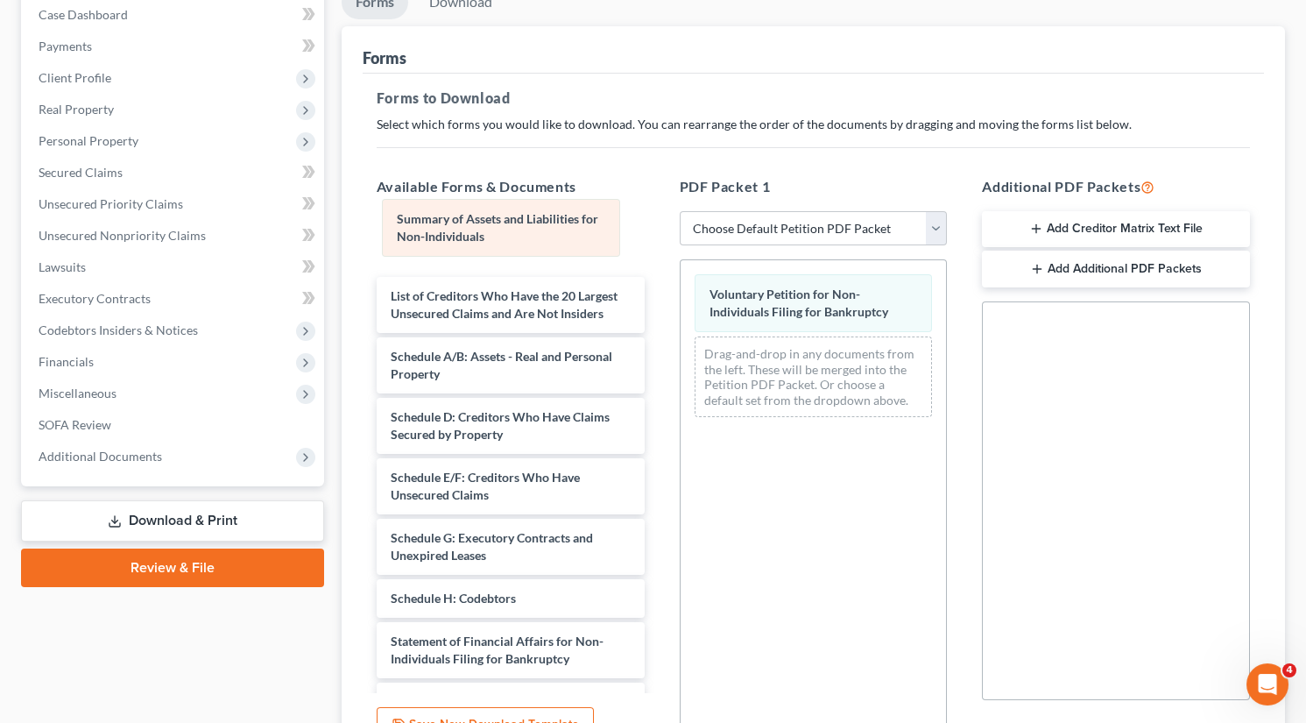
drag, startPoint x: 748, startPoint y: 295, endPoint x: 436, endPoint y: 221, distance: 320.6
click at [681, 260] on div "Summary of Assets and Liabilities for Non-Individuals Summary of Assets and Lia…" at bounding box center [814, 345] width 266 height 171
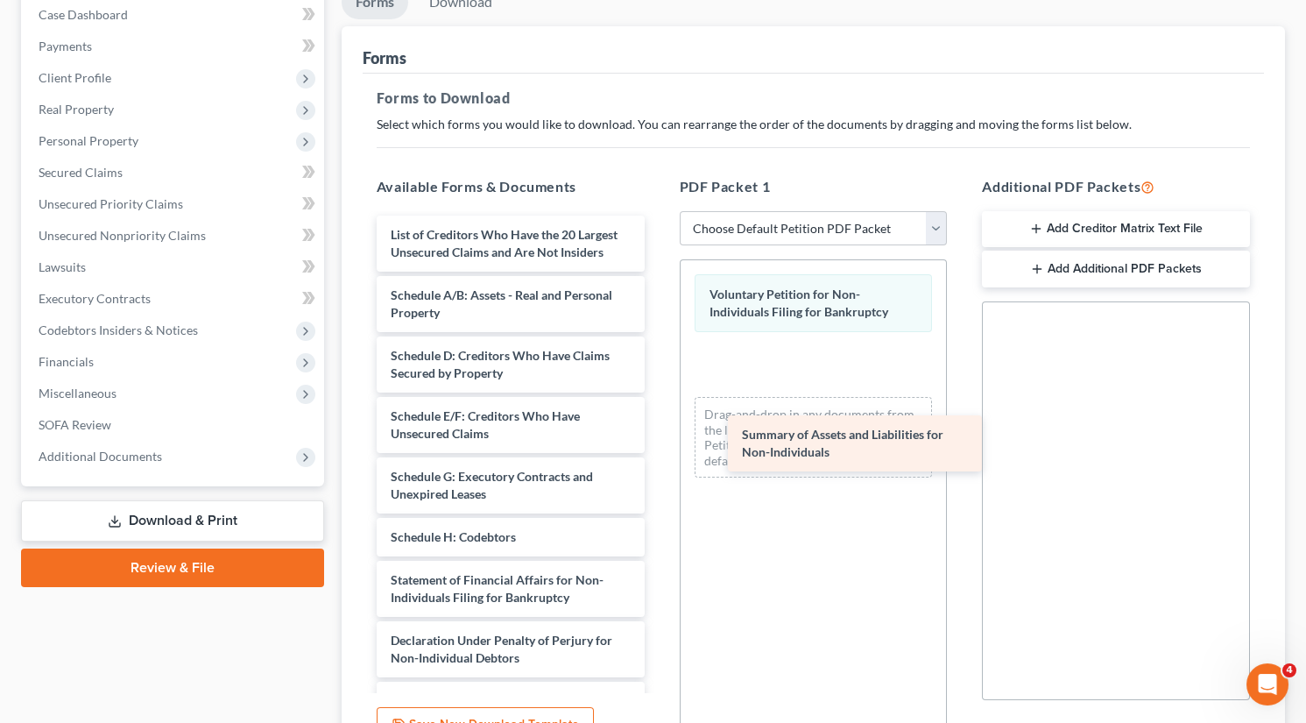
drag, startPoint x: 469, startPoint y: 236, endPoint x: 809, endPoint y: 426, distance: 389.4
click at [659, 426] on div "Summary of Assets and Liabilities for Non-Individuals Summary of Assets and Lia…" at bounding box center [511, 531] width 296 height 633
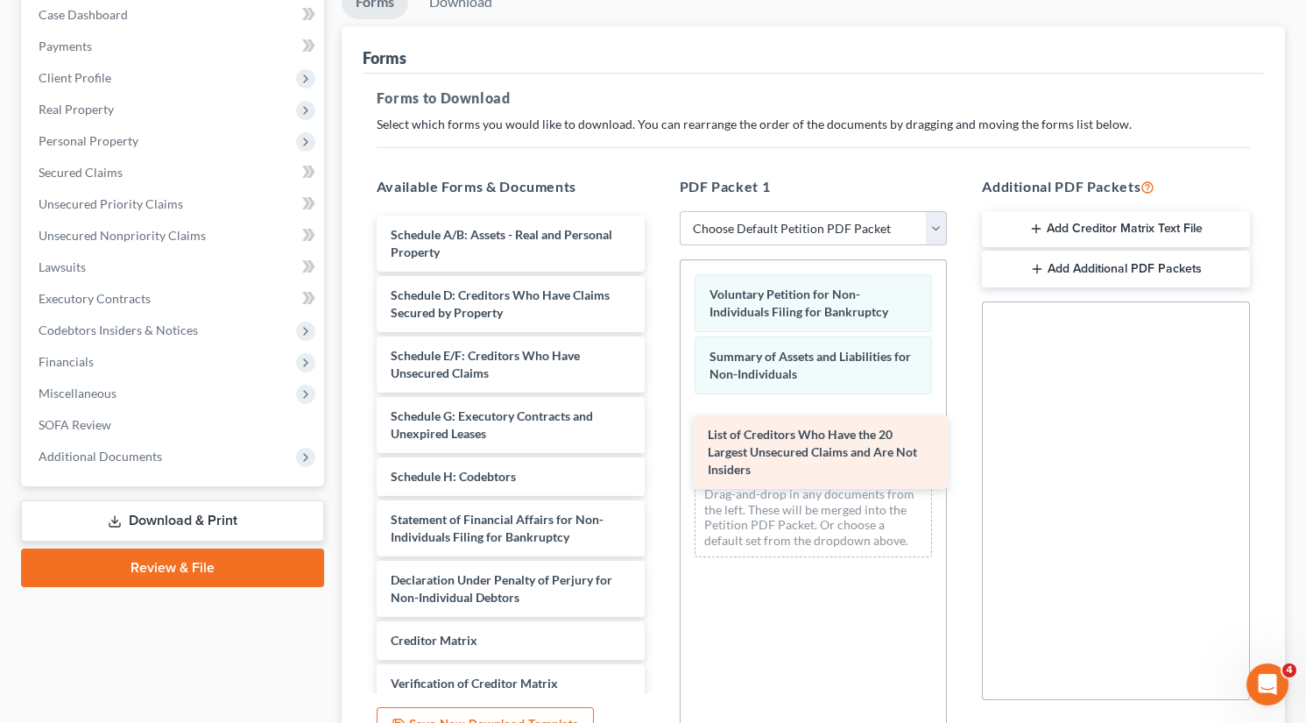
drag, startPoint x: 427, startPoint y: 235, endPoint x: 744, endPoint y: 430, distance: 372.4
click at [659, 430] on div "List of Creditors Who Have the 20 Largest Unsecured Claims and Are Not Insiders…" at bounding box center [511, 501] width 296 height 573
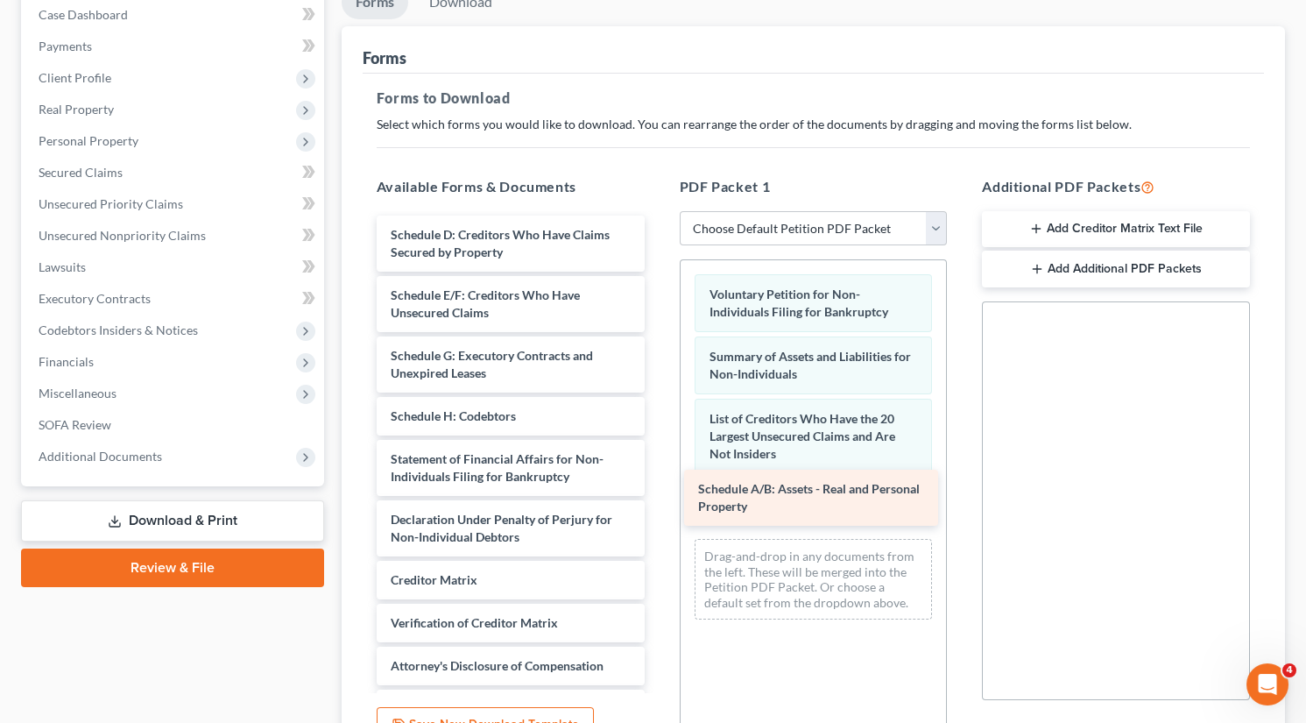
drag, startPoint x: 485, startPoint y: 250, endPoint x: 789, endPoint y: 496, distance: 391.1
click at [659, 496] on div "Schedule A/B: Assets - Real and Personal Property Schedule A/B: Assets - Real a…" at bounding box center [511, 471] width 296 height 512
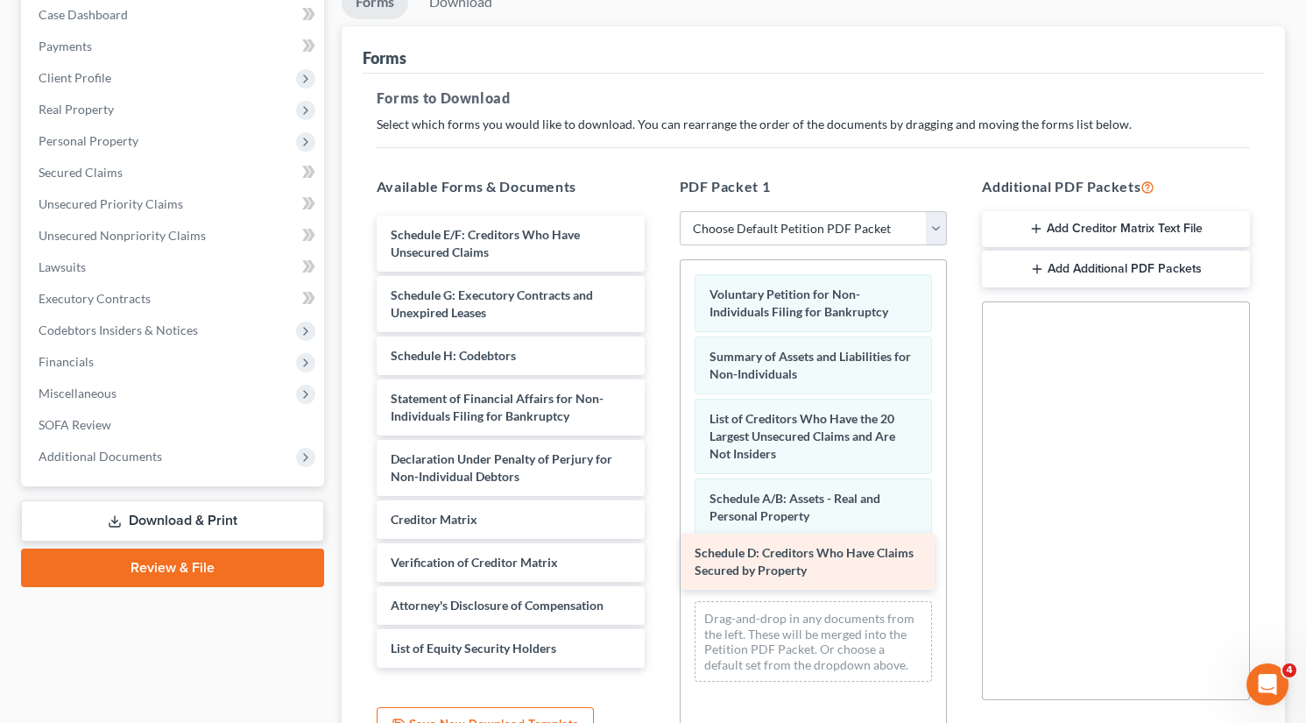
drag, startPoint x: 512, startPoint y: 253, endPoint x: 816, endPoint y: 572, distance: 440.4
click at [659, 572] on div "Schedule D: Creditors Who Have Claims Secured by Property Schedule D: Creditors…" at bounding box center [511, 441] width 296 height 452
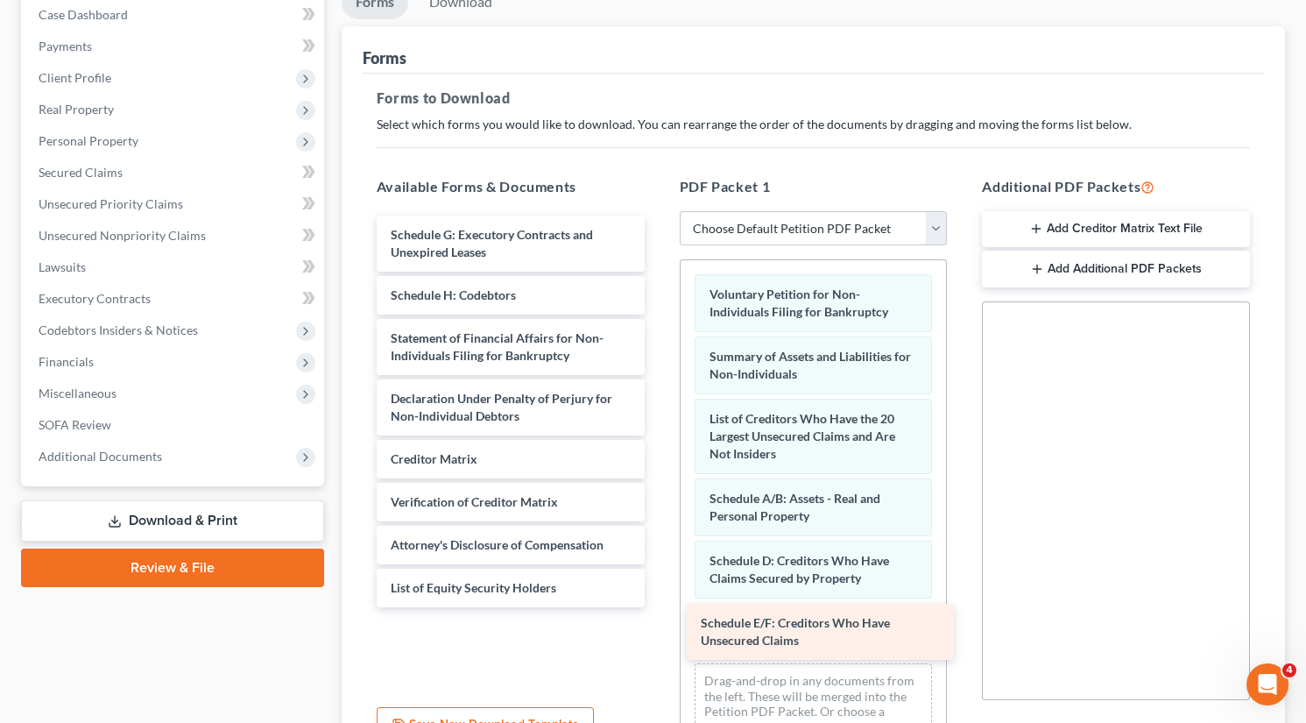
drag, startPoint x: 457, startPoint y: 238, endPoint x: 765, endPoint y: 625, distance: 494.3
click at [659, 602] on div "Schedule E/F: Creditors Who Have Unsecured Claims Schedule E/F: Creditors Who H…" at bounding box center [511, 410] width 296 height 391
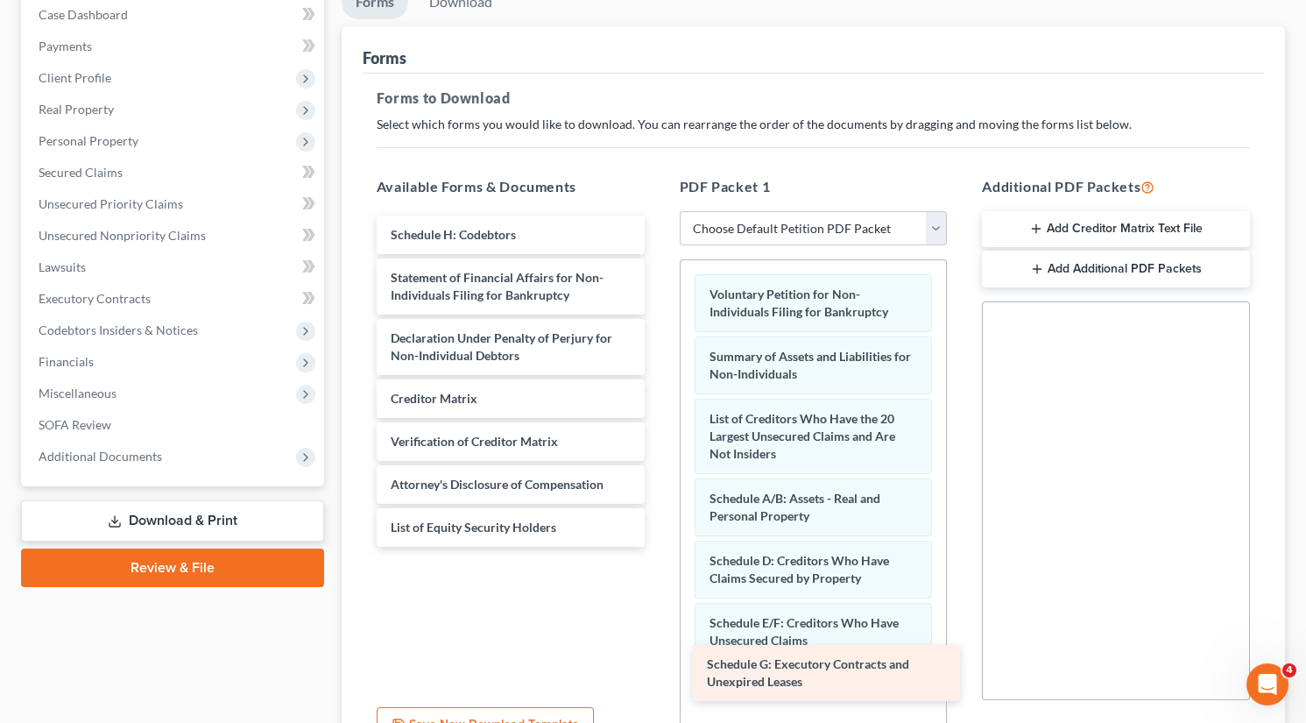
drag, startPoint x: 499, startPoint y: 237, endPoint x: 815, endPoint y: 667, distance: 533.7
click at [659, 547] on div "Schedule G: Executory Contracts and Unexpired Leases Schedule G: Executory Cont…" at bounding box center [511, 380] width 296 height 331
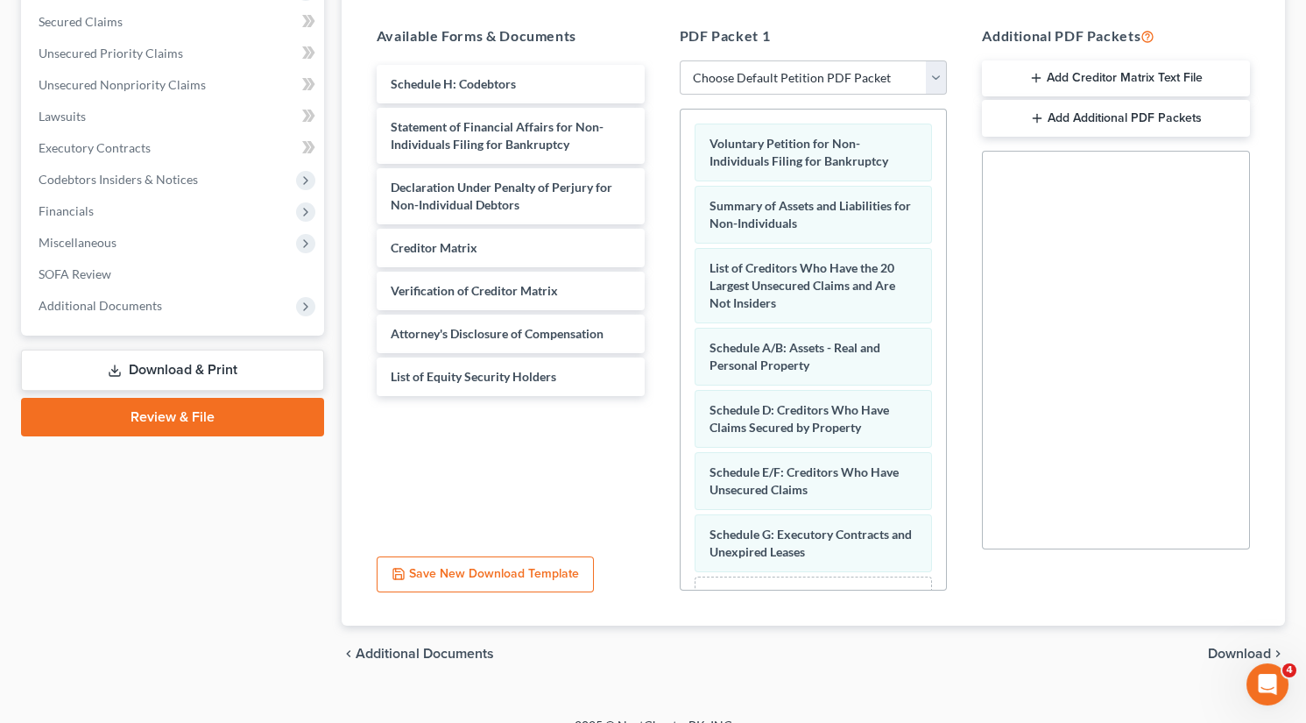
scroll to position [336, 0]
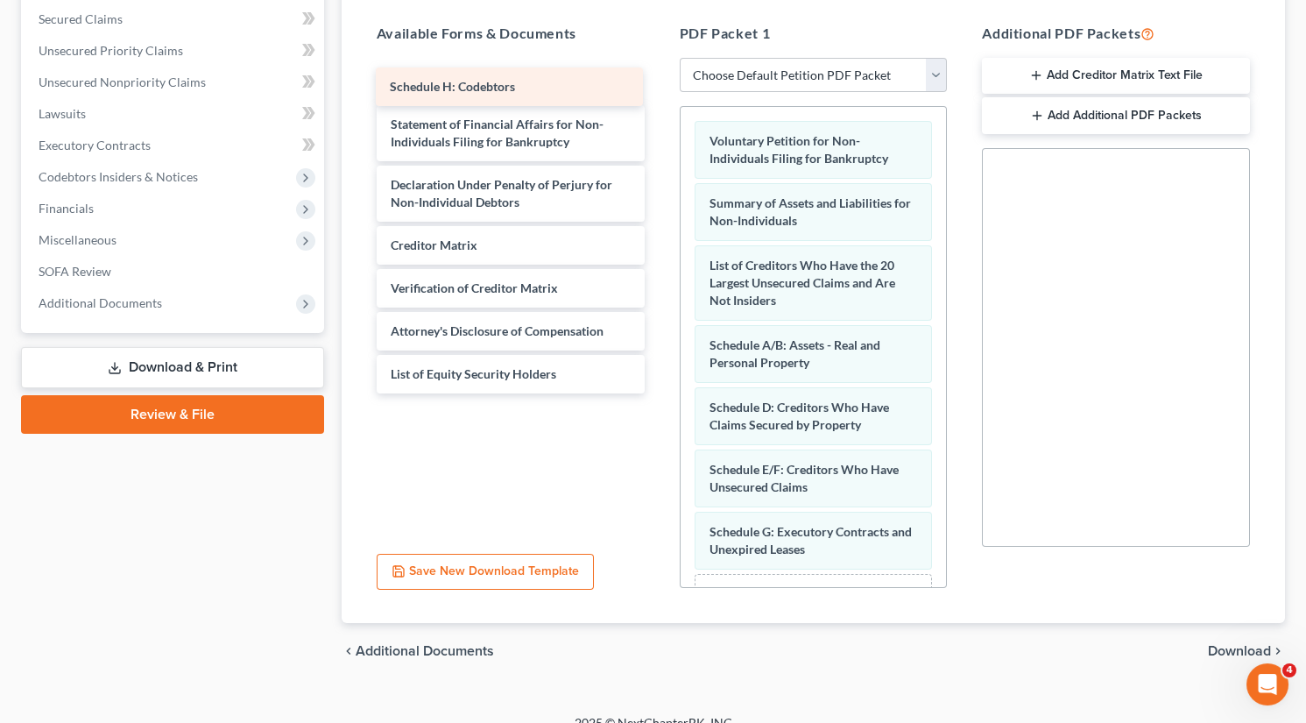
click at [500, 82] on div "Schedule H: Codebtors Schedule H: Codebtors Schedule H: Codebtors Statement of …" at bounding box center [511, 227] width 296 height 331
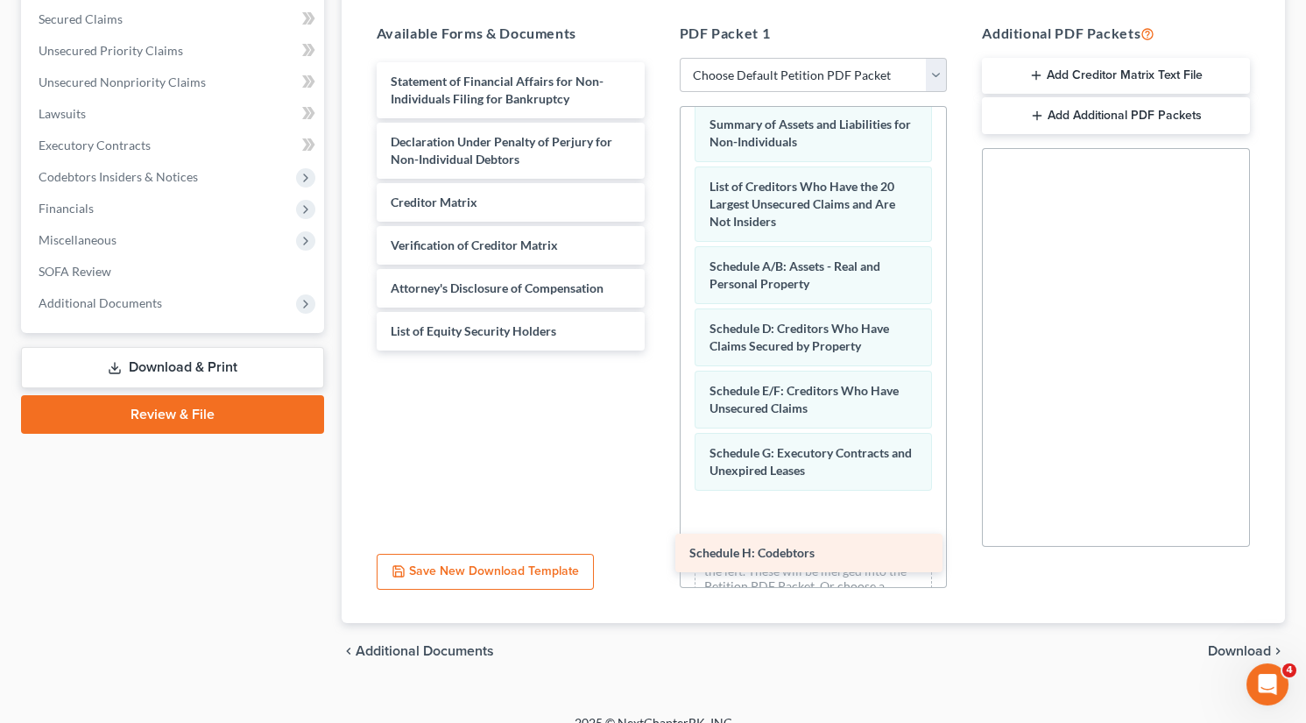
drag, startPoint x: 473, startPoint y: 75, endPoint x: 770, endPoint y: 548, distance: 558.4
click at [659, 350] on div "Schedule H: Codebtors Schedule H: Codebtors Statement of Financial Affairs for …" at bounding box center [511, 206] width 296 height 288
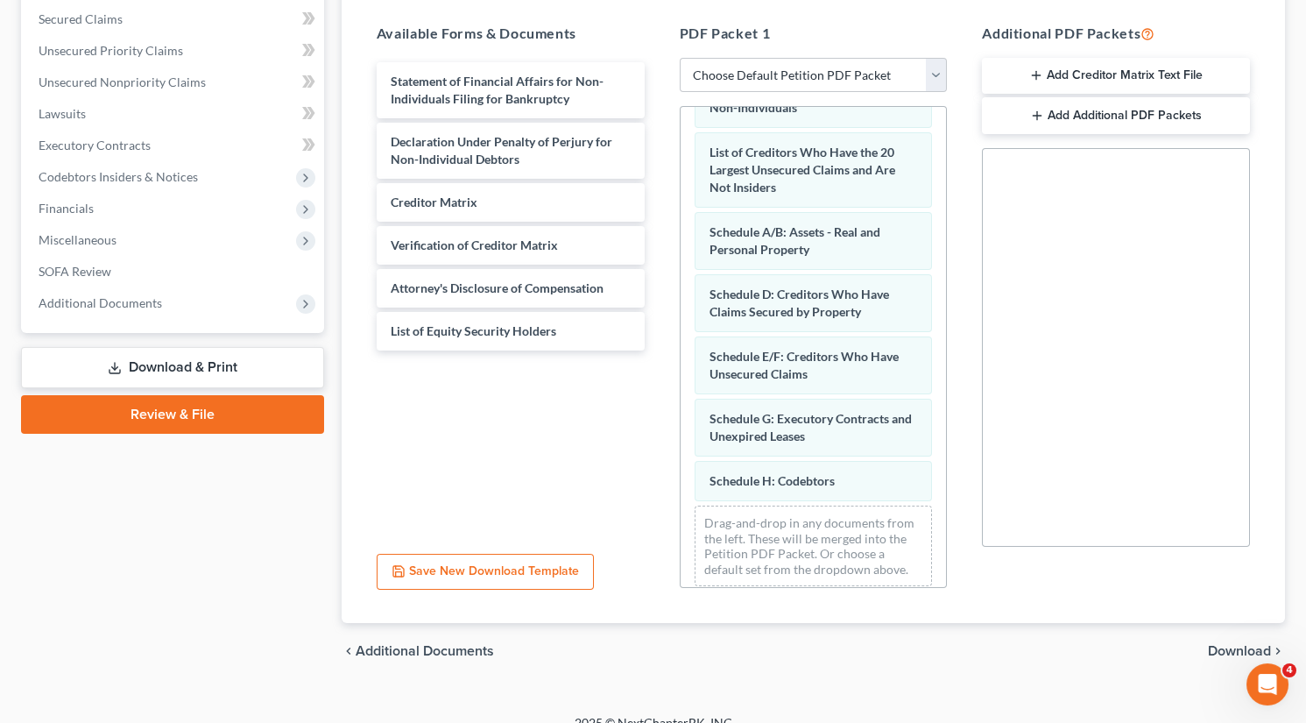
scroll to position [123, 0]
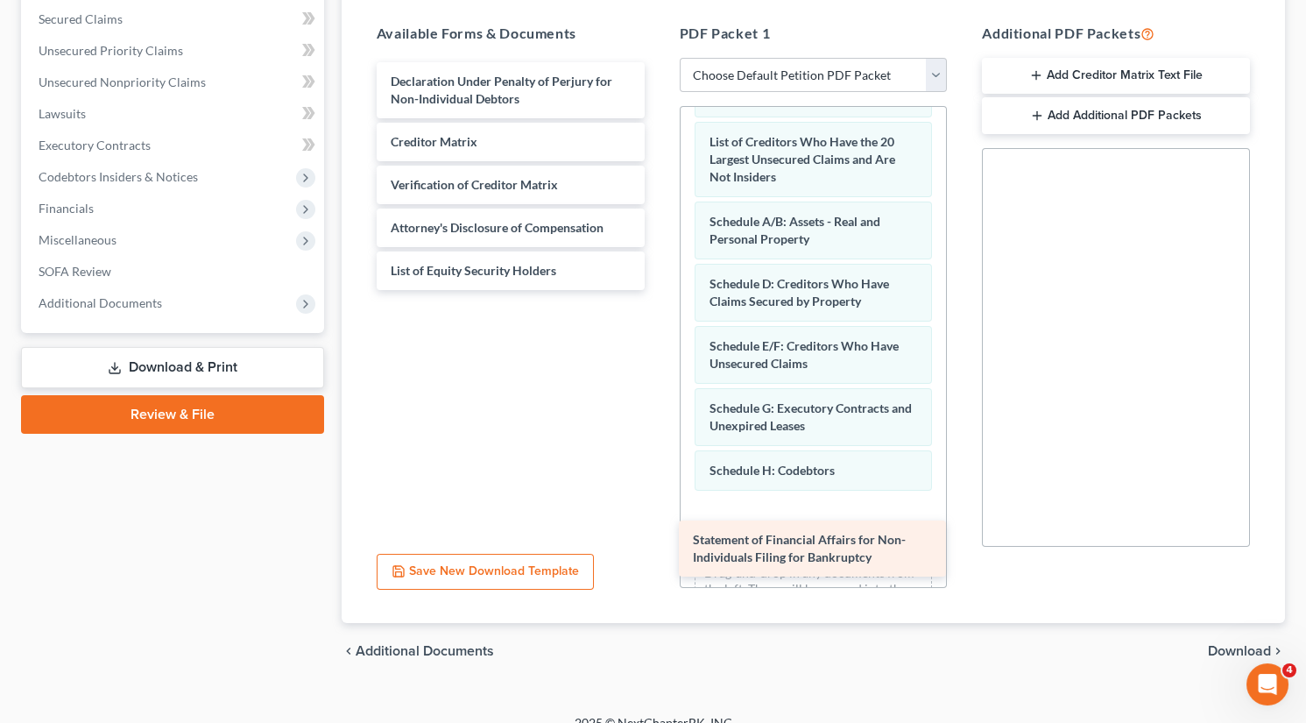
drag, startPoint x: 434, startPoint y: 79, endPoint x: 736, endPoint y: 539, distance: 550.2
click at [659, 290] on div "Statement of Financial Affairs for Non-Individuals Filing for Bankruptcy Statem…" at bounding box center [511, 176] width 296 height 228
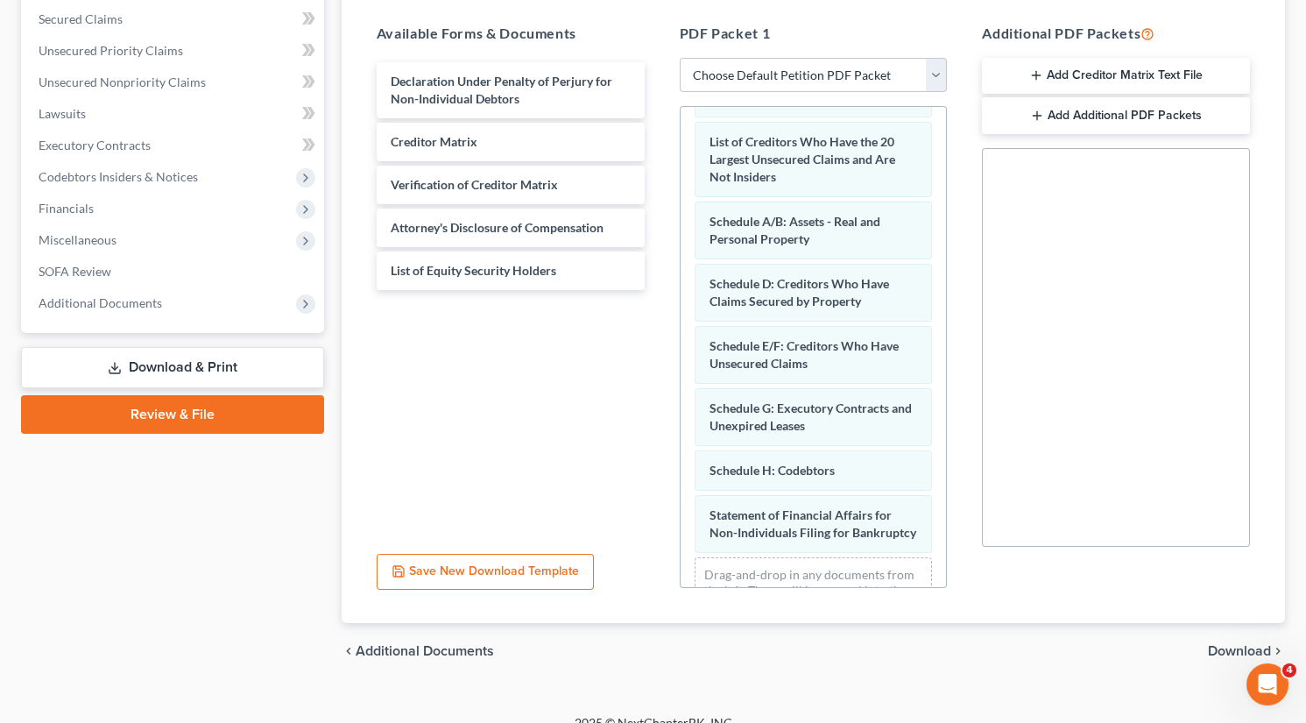
scroll to position [203, 0]
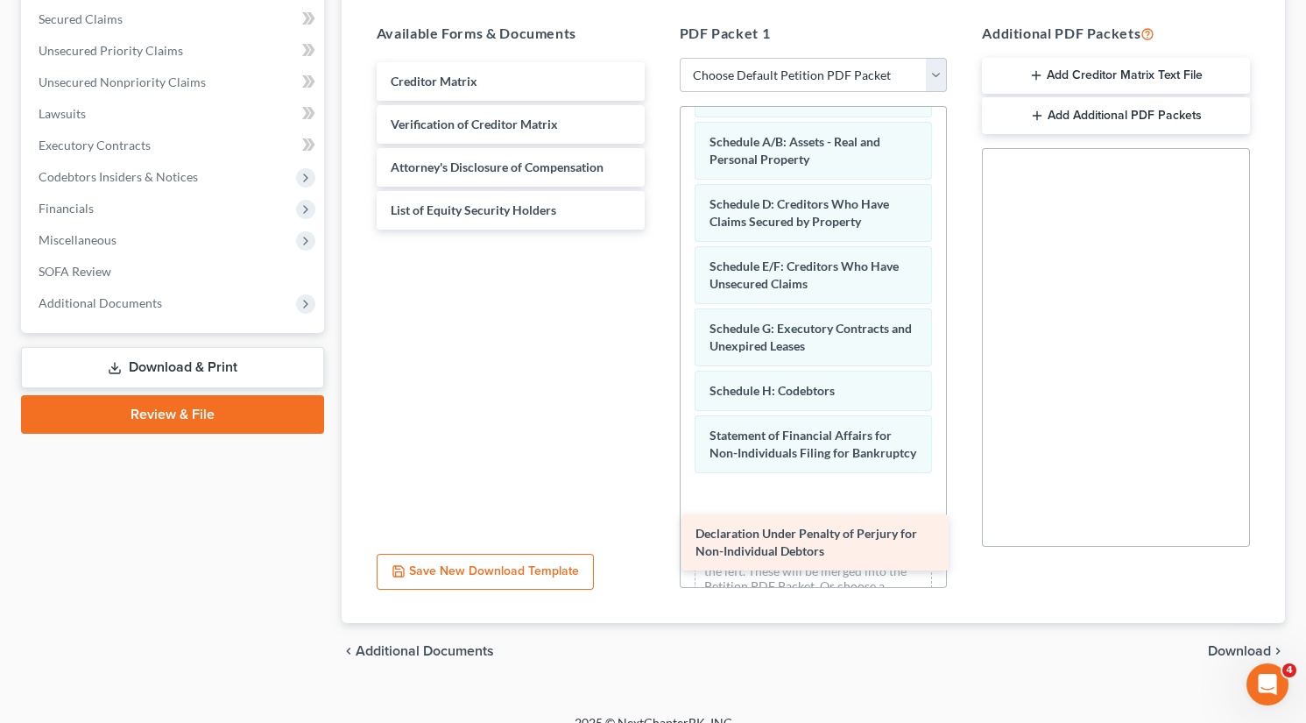
drag, startPoint x: 460, startPoint y: 90, endPoint x: 758, endPoint y: 527, distance: 528.8
click at [659, 229] on div "Declaration Under Penalty of Perjury for Non-Individual Debtors Declaration Und…" at bounding box center [511, 145] width 296 height 167
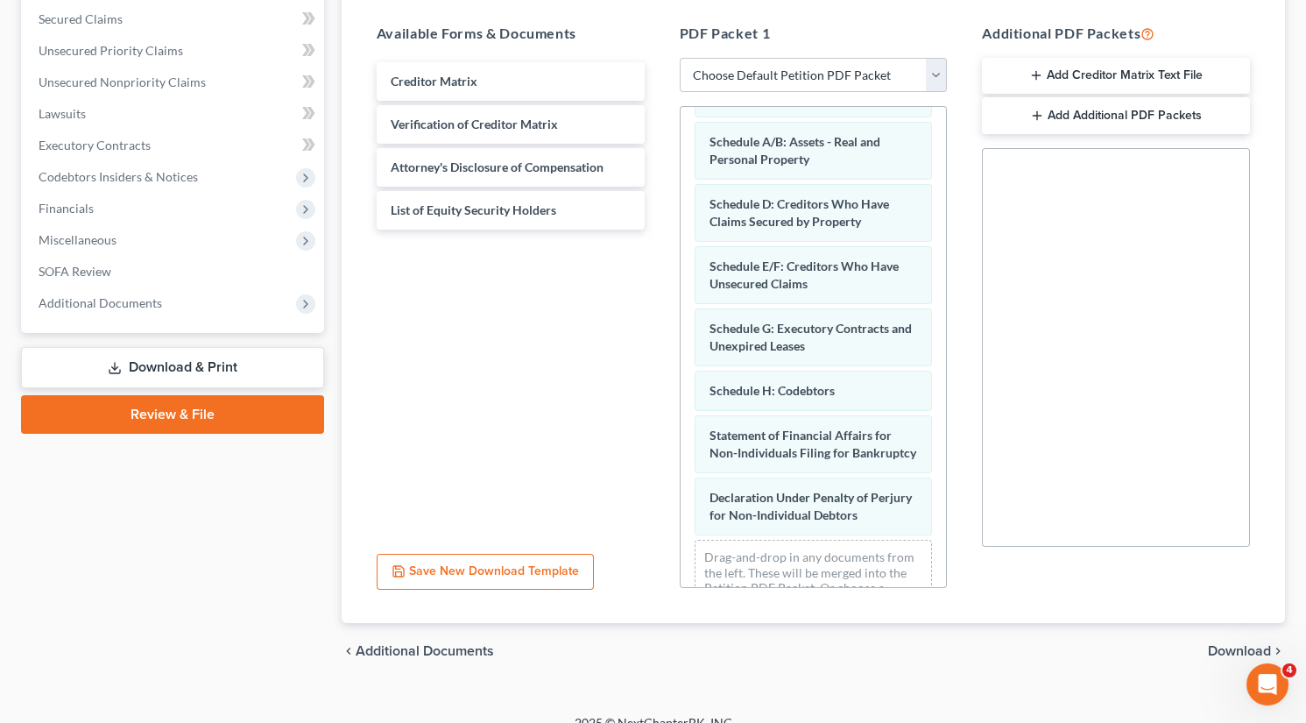
scroll to position [264, 0]
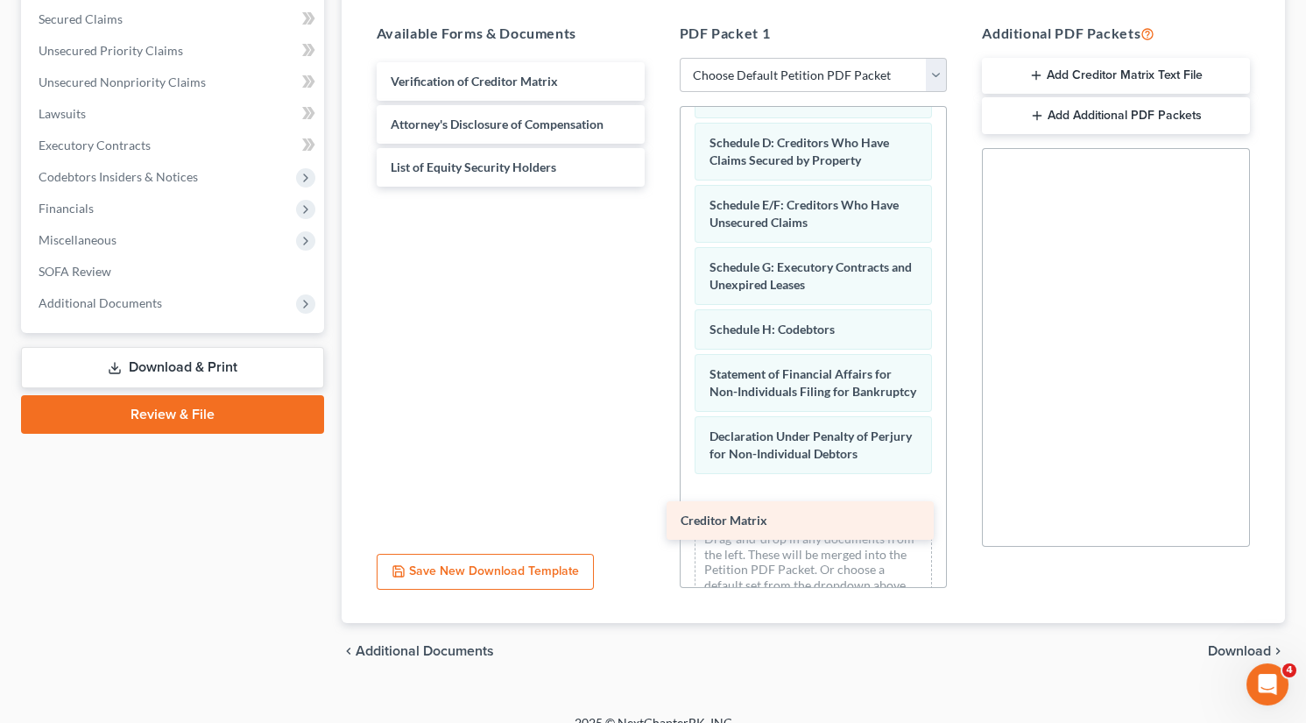
drag, startPoint x: 416, startPoint y: 81, endPoint x: 706, endPoint y: 521, distance: 527.4
click at [659, 187] on div "Creditor Matrix Creditor Matrix Verification of Creditor Matrix Attorney's Disc…" at bounding box center [511, 124] width 296 height 124
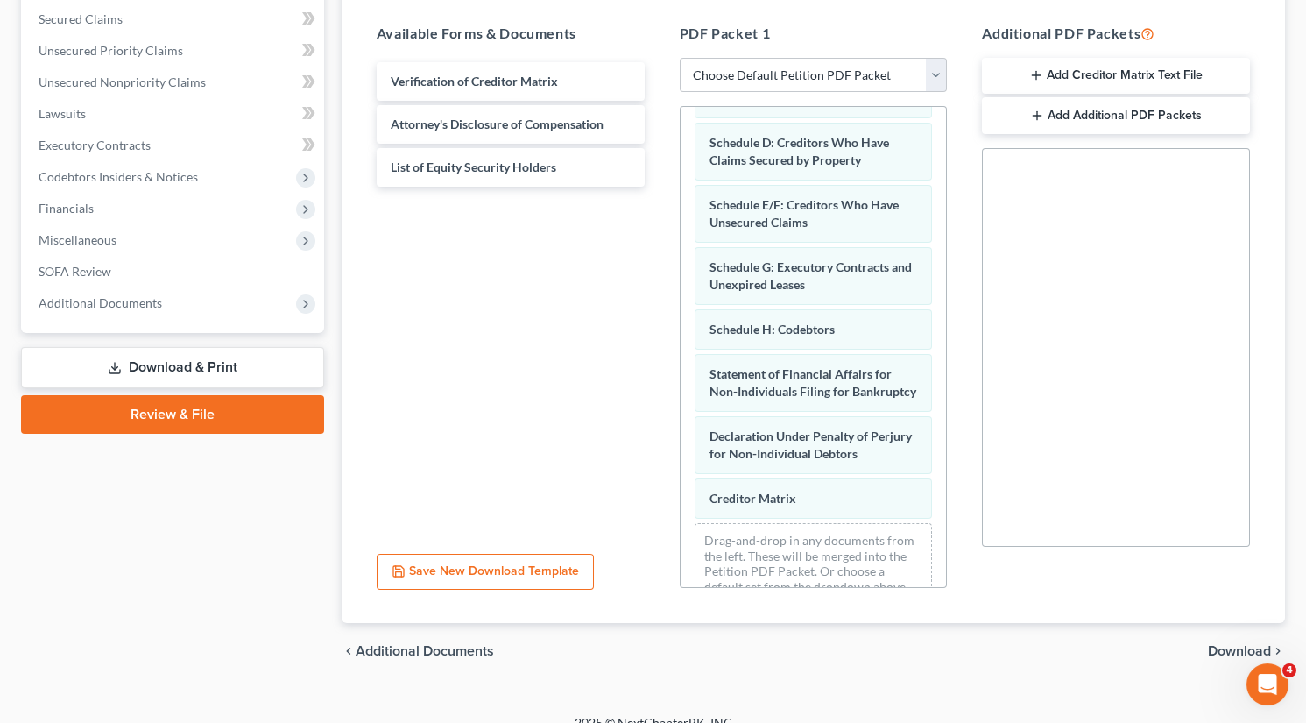
scroll to position [310, 0]
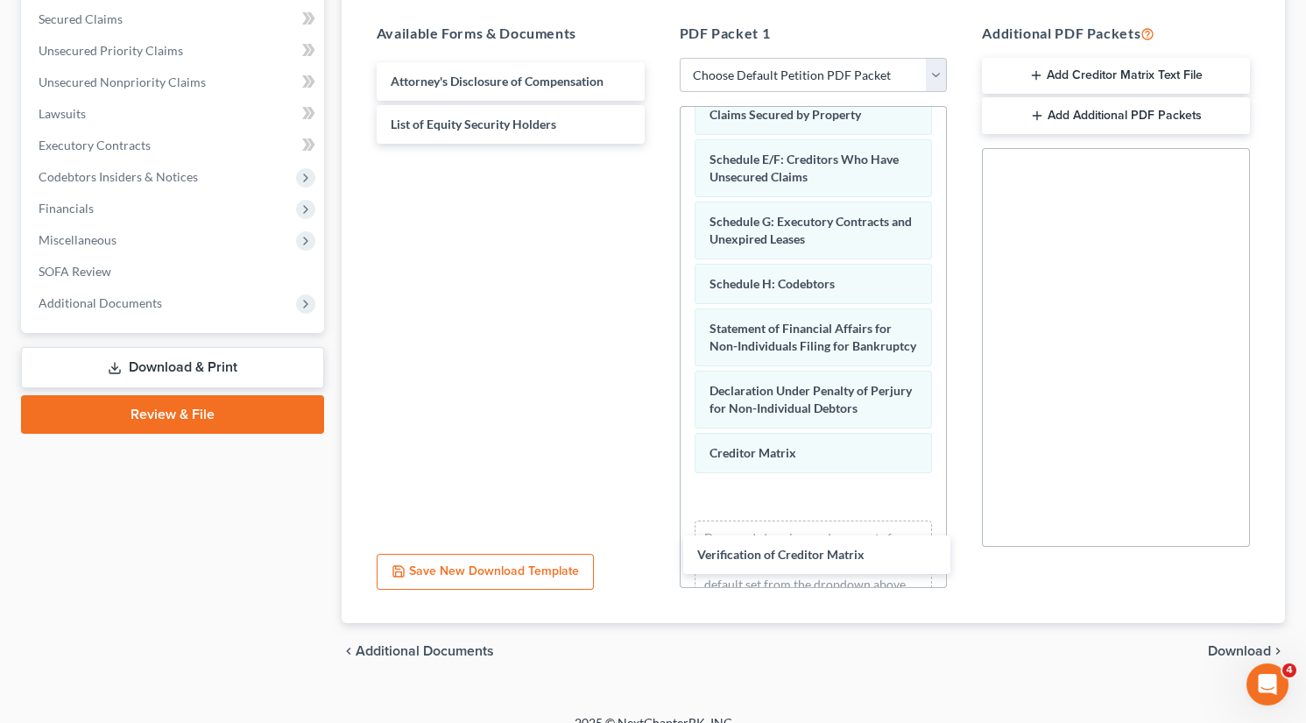
drag, startPoint x: 441, startPoint y: 77, endPoint x: 733, endPoint y: 540, distance: 546.7
click at [659, 144] on div "Verification of Creditor Matrix Verification of Creditor Matrix Attorney's Disc…" at bounding box center [511, 102] width 296 height 81
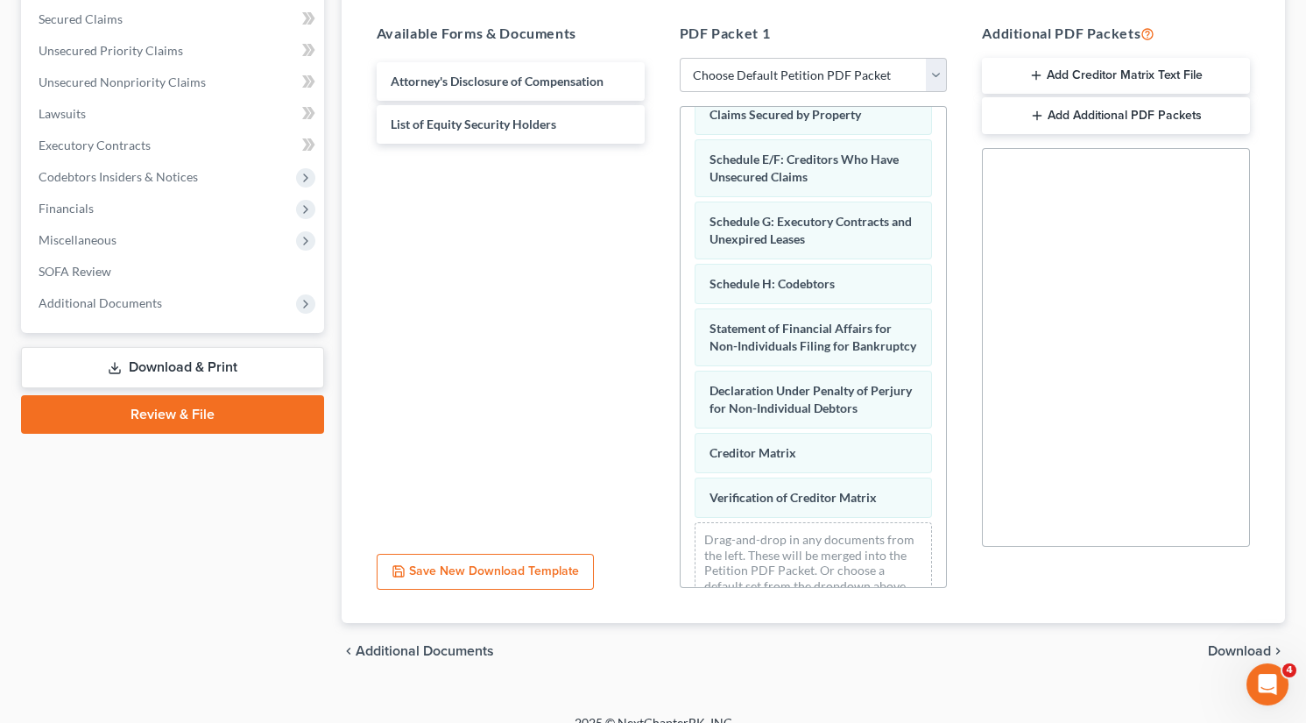
scroll to position [354, 0]
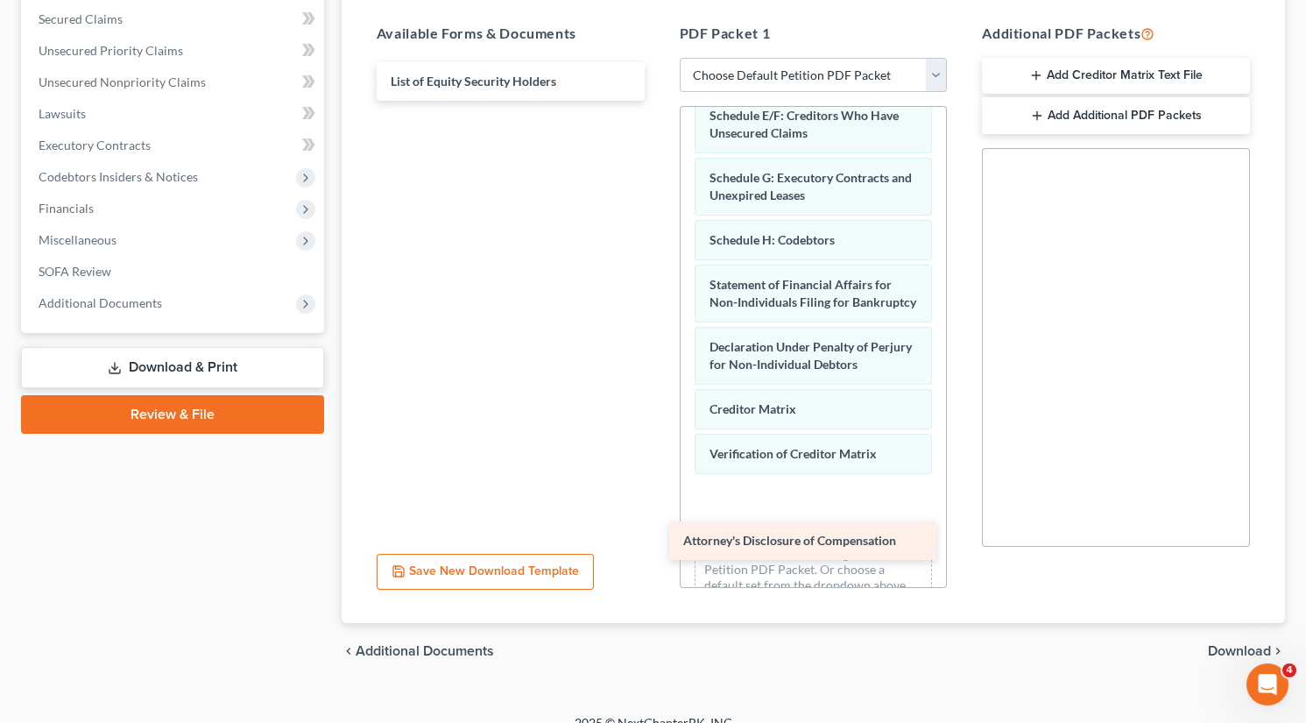
drag, startPoint x: 490, startPoint y: 76, endPoint x: 782, endPoint y: 535, distance: 544.2
click at [659, 101] on div "Attorney's Disclosure of Compensation Attorney's Disclosure of Compensation Lis…" at bounding box center [511, 81] width 296 height 39
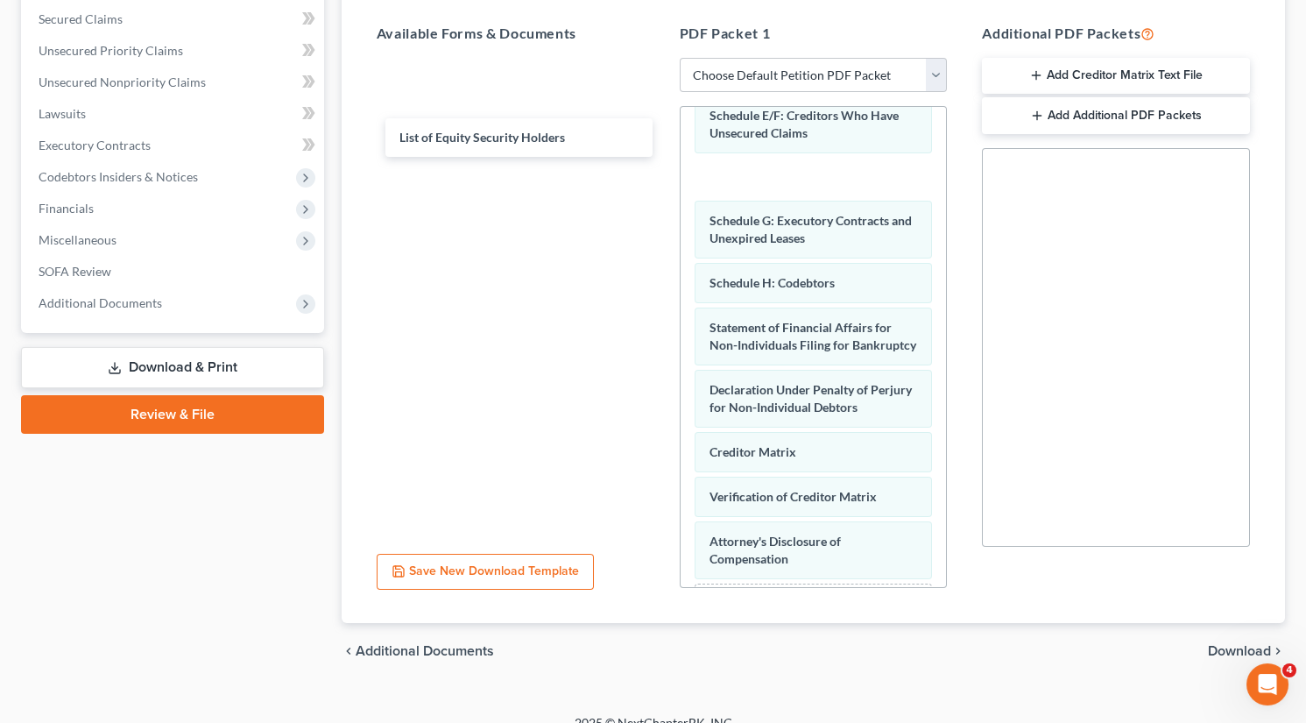
drag, startPoint x: 465, startPoint y: 80, endPoint x: 495, endPoint y: 167, distance: 92.5
click at [473, 58] on div "List of Equity Security Holders List of Equity Security Holders" at bounding box center [511, 58] width 296 height 0
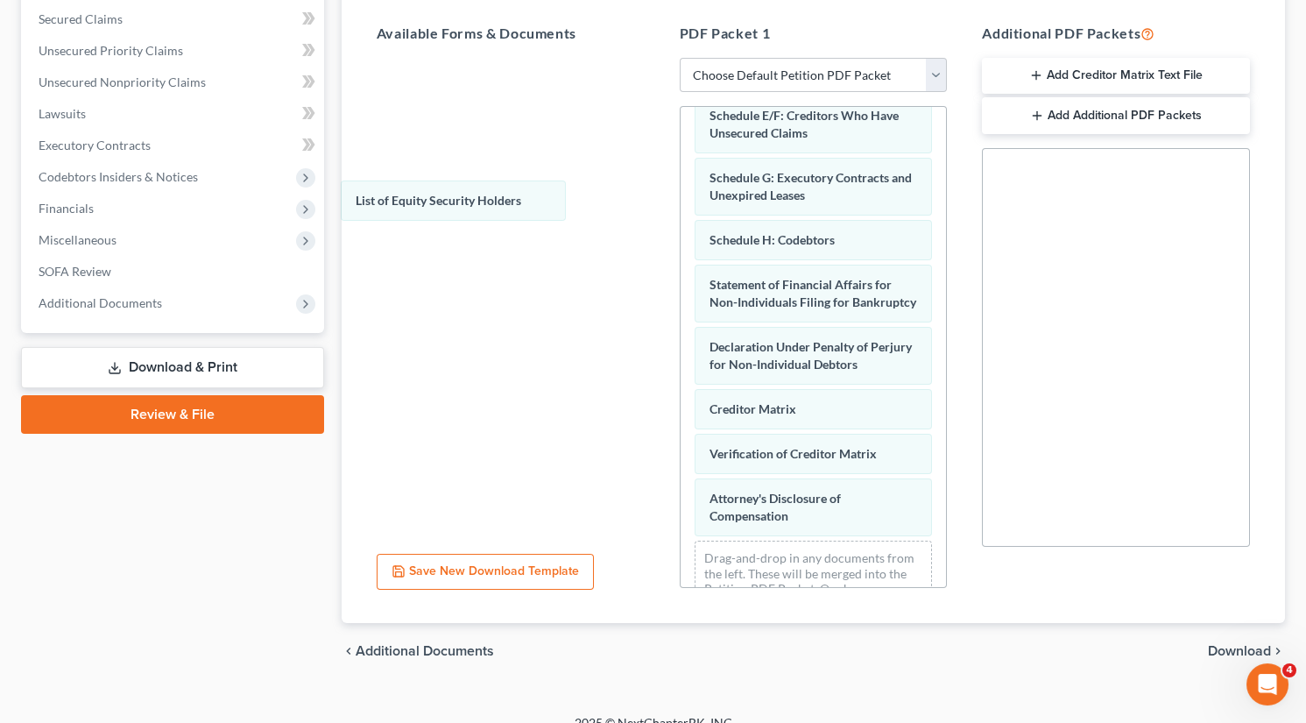
drag, startPoint x: 760, startPoint y: 166, endPoint x: 460, endPoint y: 189, distance: 301.3
click at [681, 191] on div "List of Equity Security Holders Voluntary Petition for Non-Individuals Filing f…" at bounding box center [814, 194] width 266 height 882
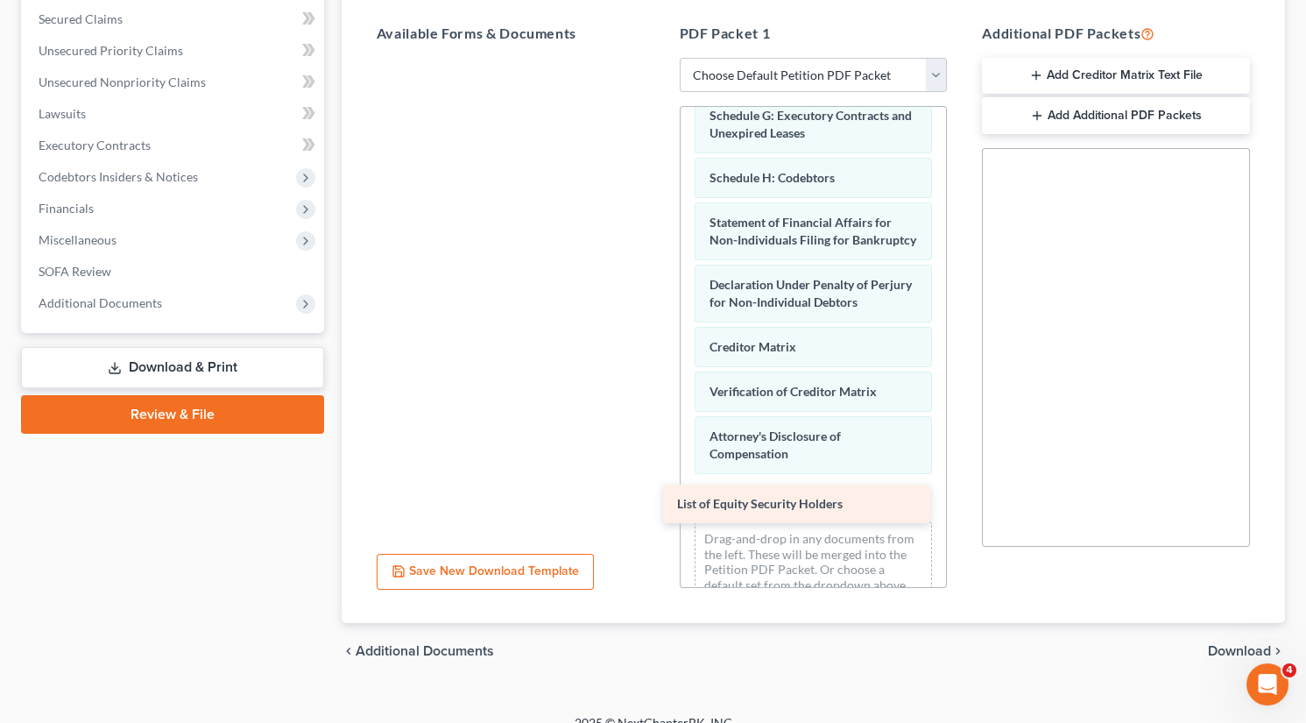
drag, startPoint x: 482, startPoint y: 74, endPoint x: 768, endPoint y: 497, distance: 511.6
click at [659, 58] on div "List of Equity Security Holders List of Equity Security Holders" at bounding box center [511, 58] width 296 height 0
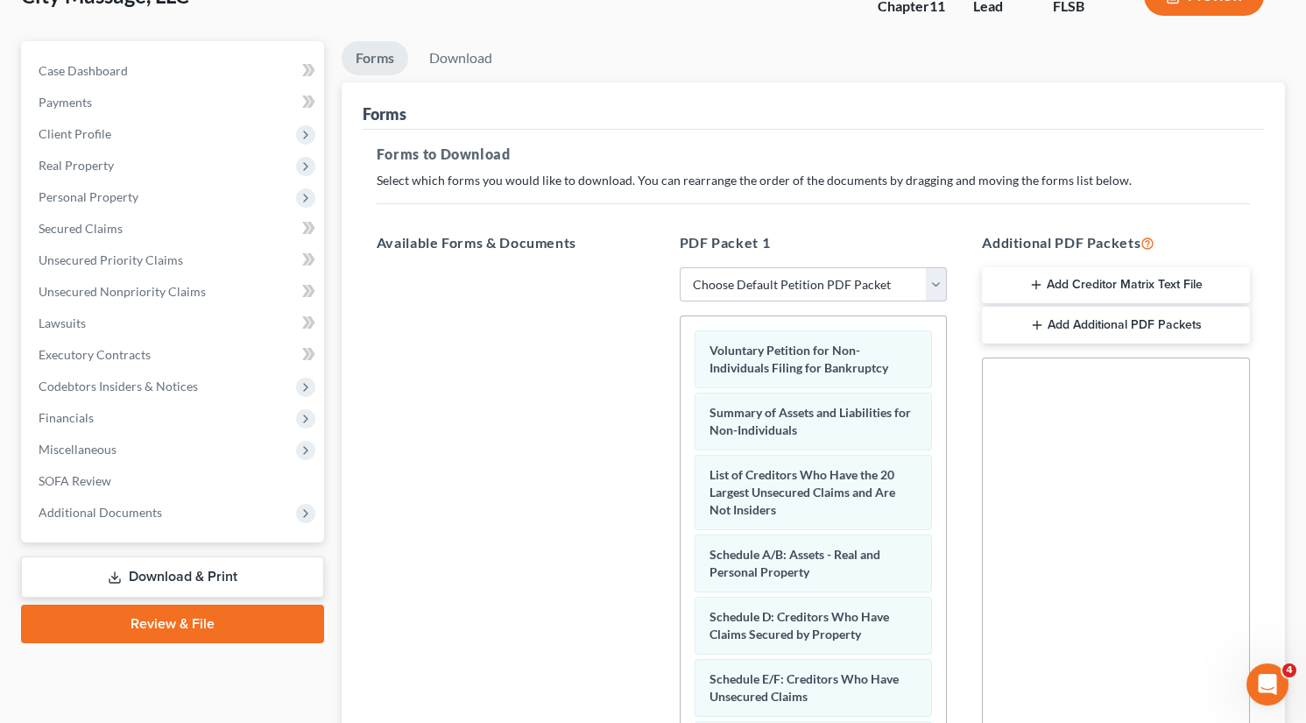
scroll to position [0, 0]
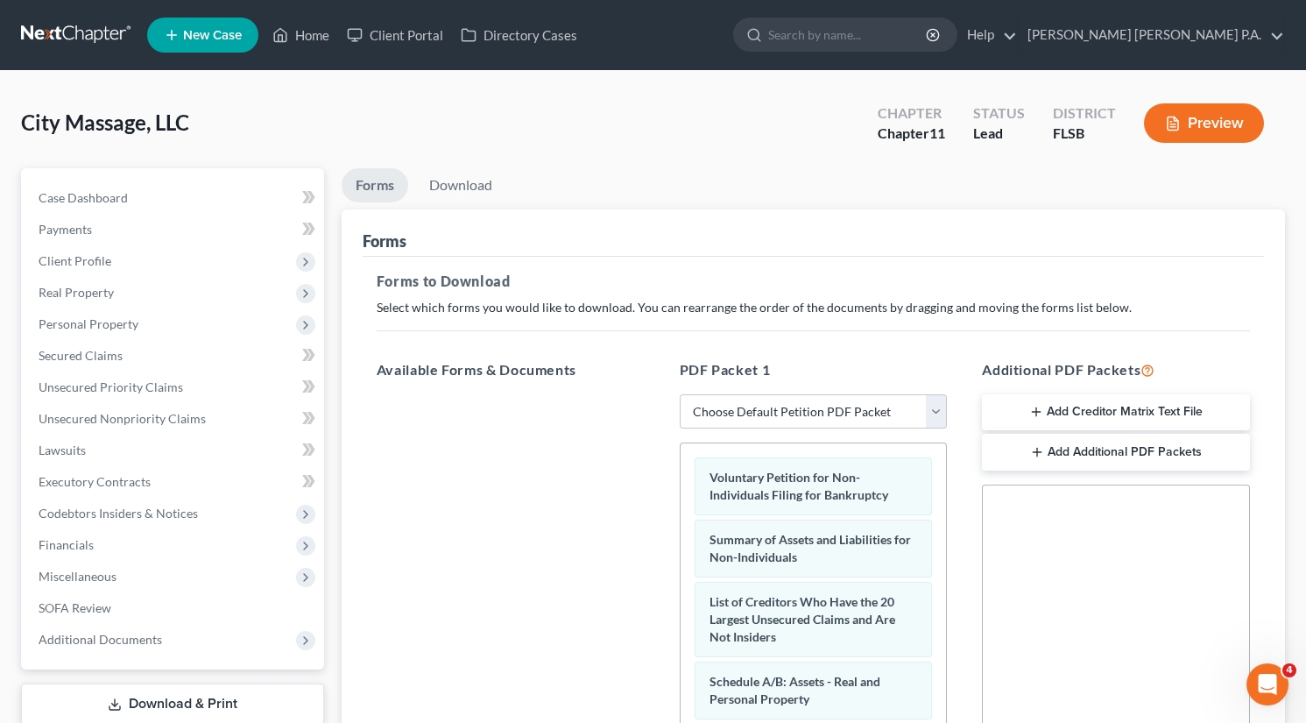
click at [845, 144] on div "Preview" at bounding box center [1207, 125] width 155 height 52
click at [845, 123] on button "Preview" at bounding box center [1204, 122] width 120 height 39
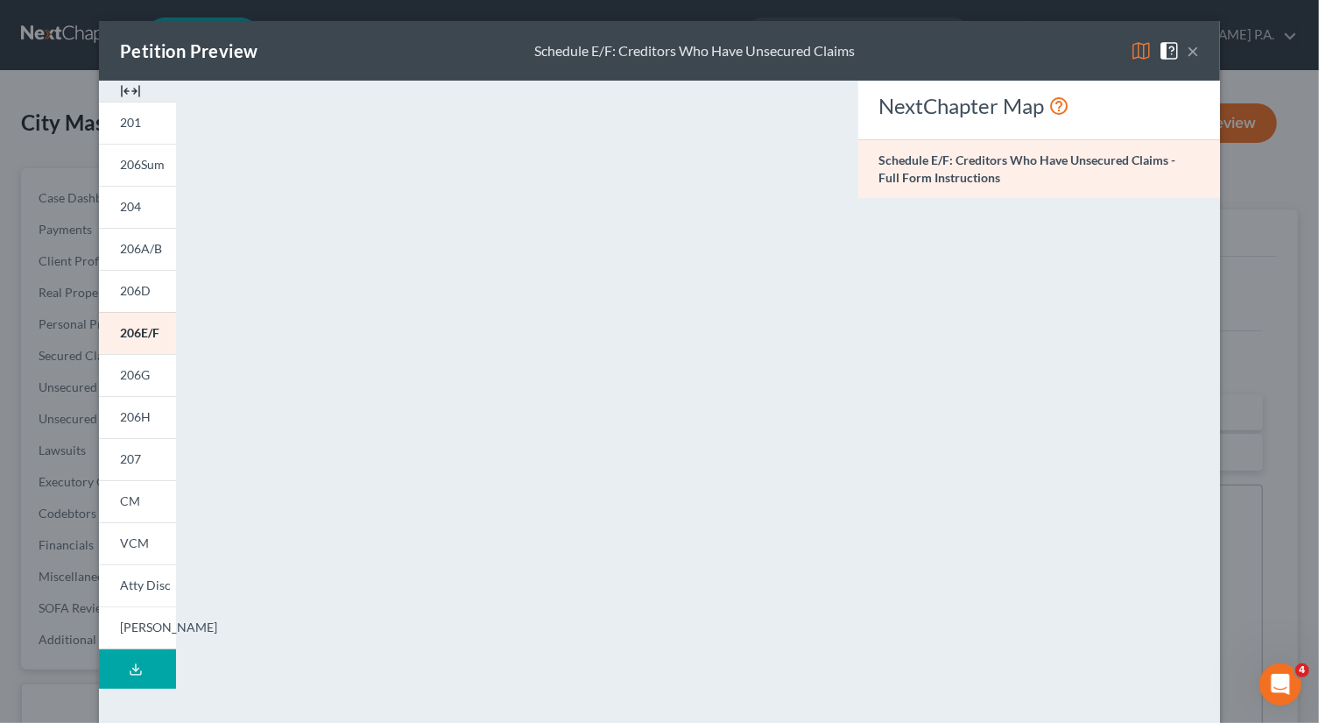
click at [131, 602] on button "Download Draft" at bounding box center [137, 668] width 77 height 39
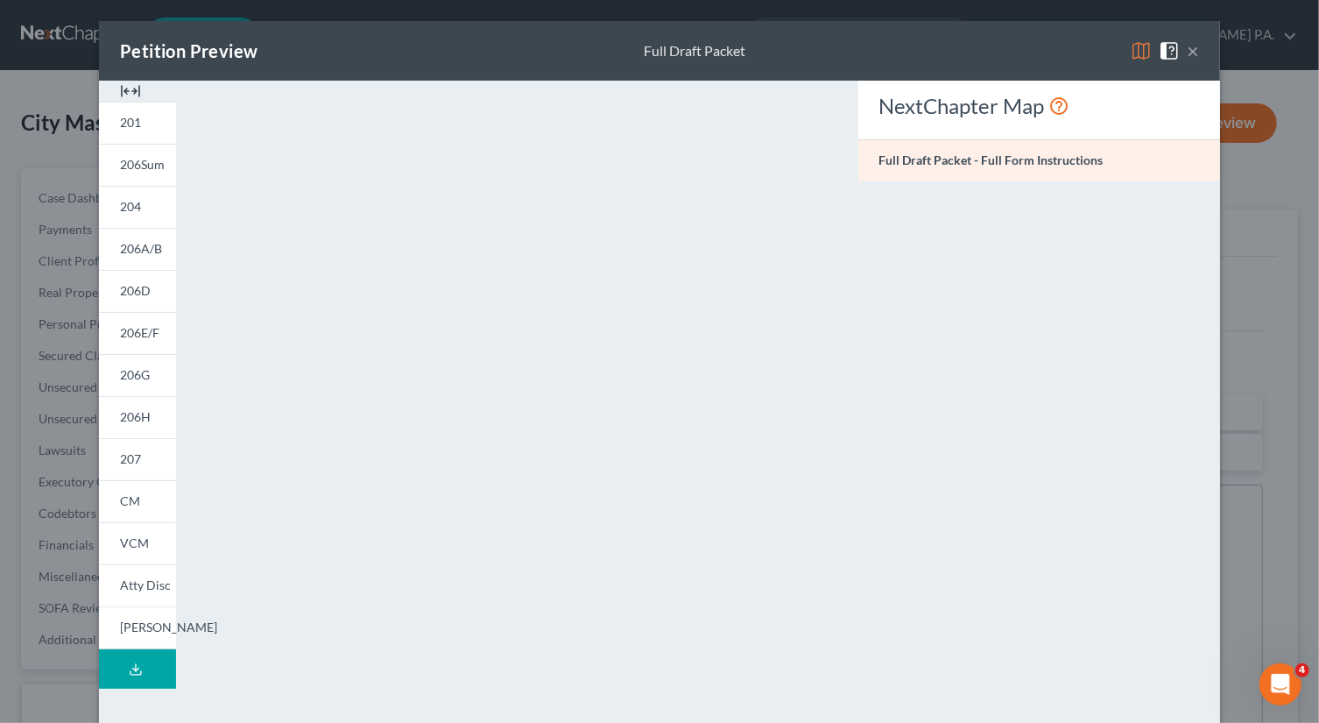
drag, startPoint x: 1190, startPoint y: 46, endPoint x: 1175, endPoint y: 67, distance: 25.0
click at [845, 47] on button "×" at bounding box center [1193, 50] width 12 height 21
